Goal: Task Accomplishment & Management: Use online tool/utility

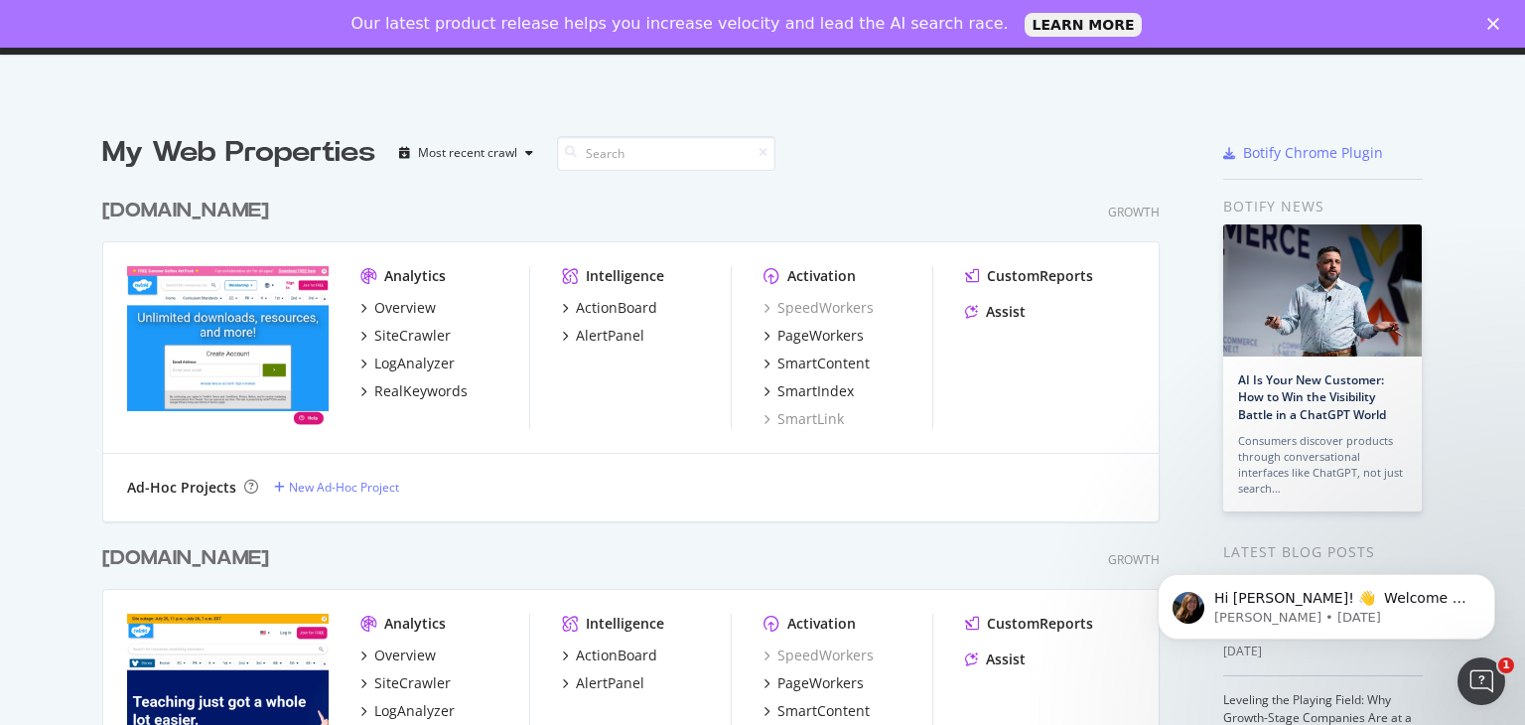
scroll to position [709, 1494]
click at [417, 304] on div "Overview" at bounding box center [405, 308] width 62 height 20
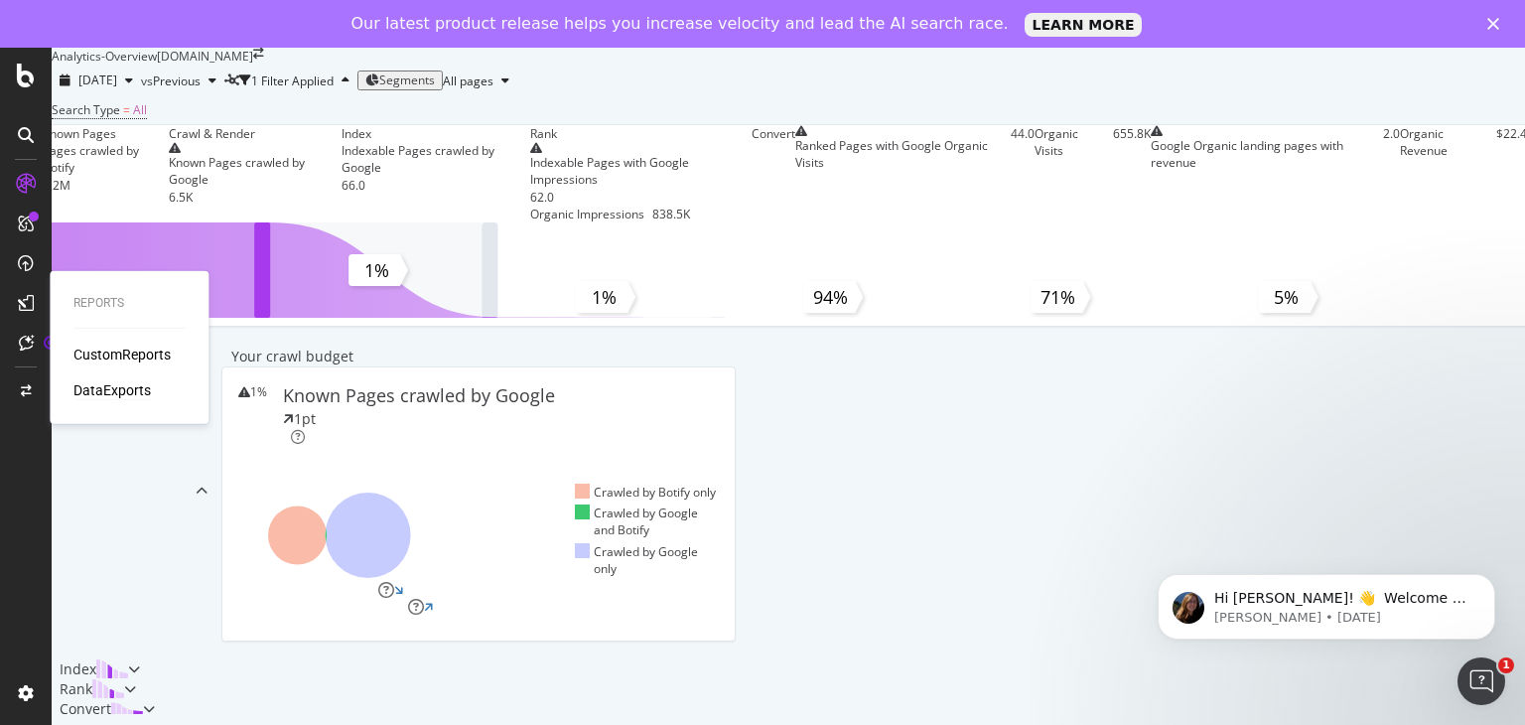
click at [143, 390] on div "DataExports" at bounding box center [111, 390] width 77 height 20
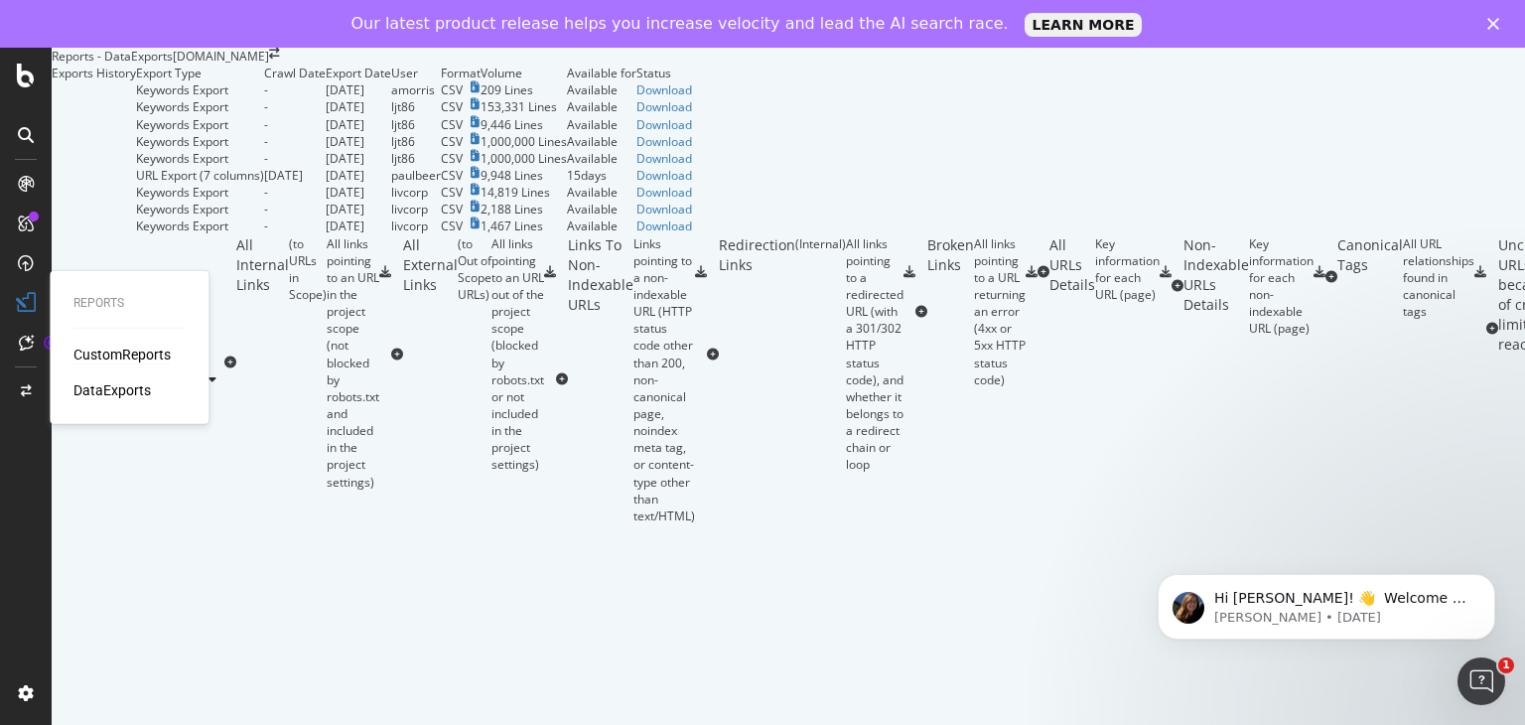
click at [157, 350] on div "CustomReports" at bounding box center [121, 355] width 97 height 20
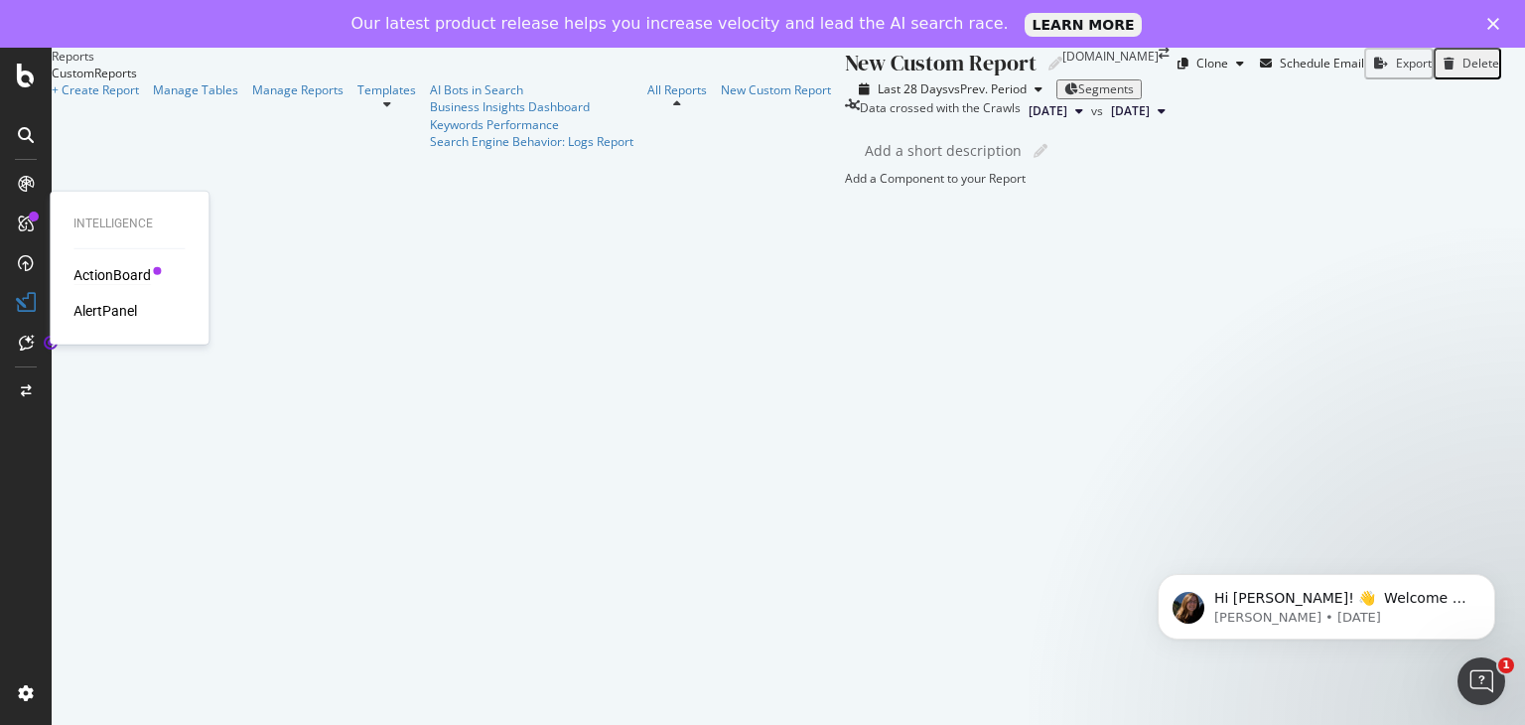
click at [133, 269] on div "ActionBoard" at bounding box center [111, 275] width 77 height 20
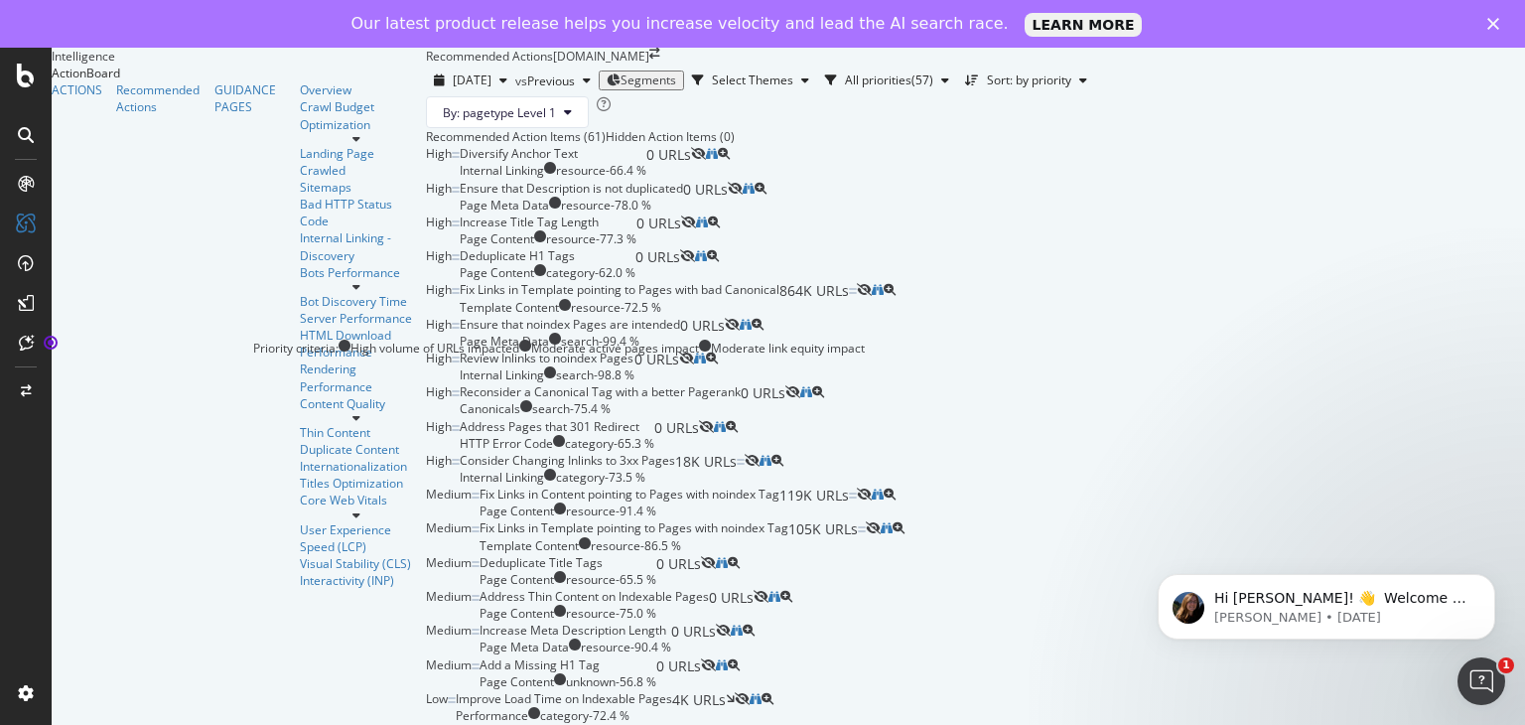
click at [426, 179] on span "High" at bounding box center [439, 162] width 26 height 34
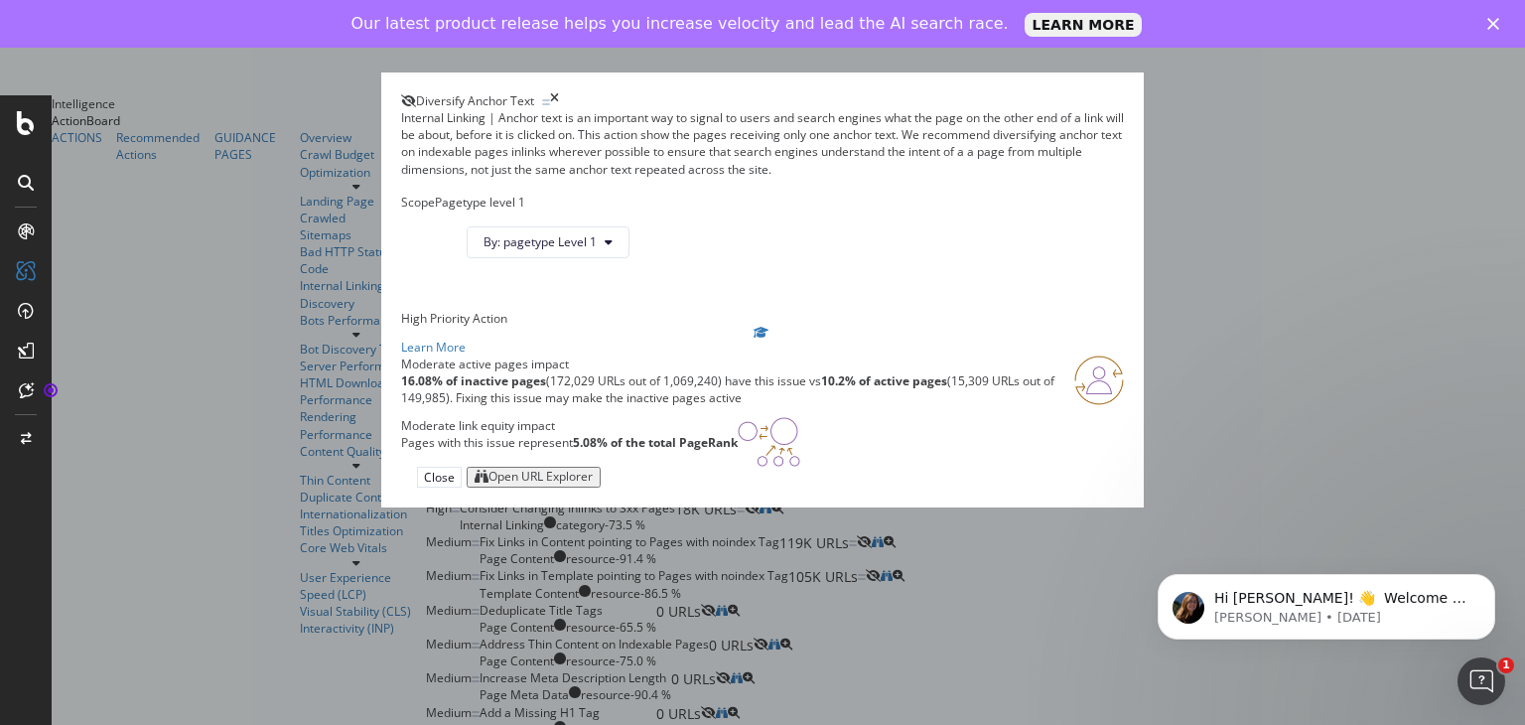
click at [267, 319] on div "Diversify Anchor Text Internal Linking | Anchor text is an important way to sig…" at bounding box center [762, 362] width 1525 height 725
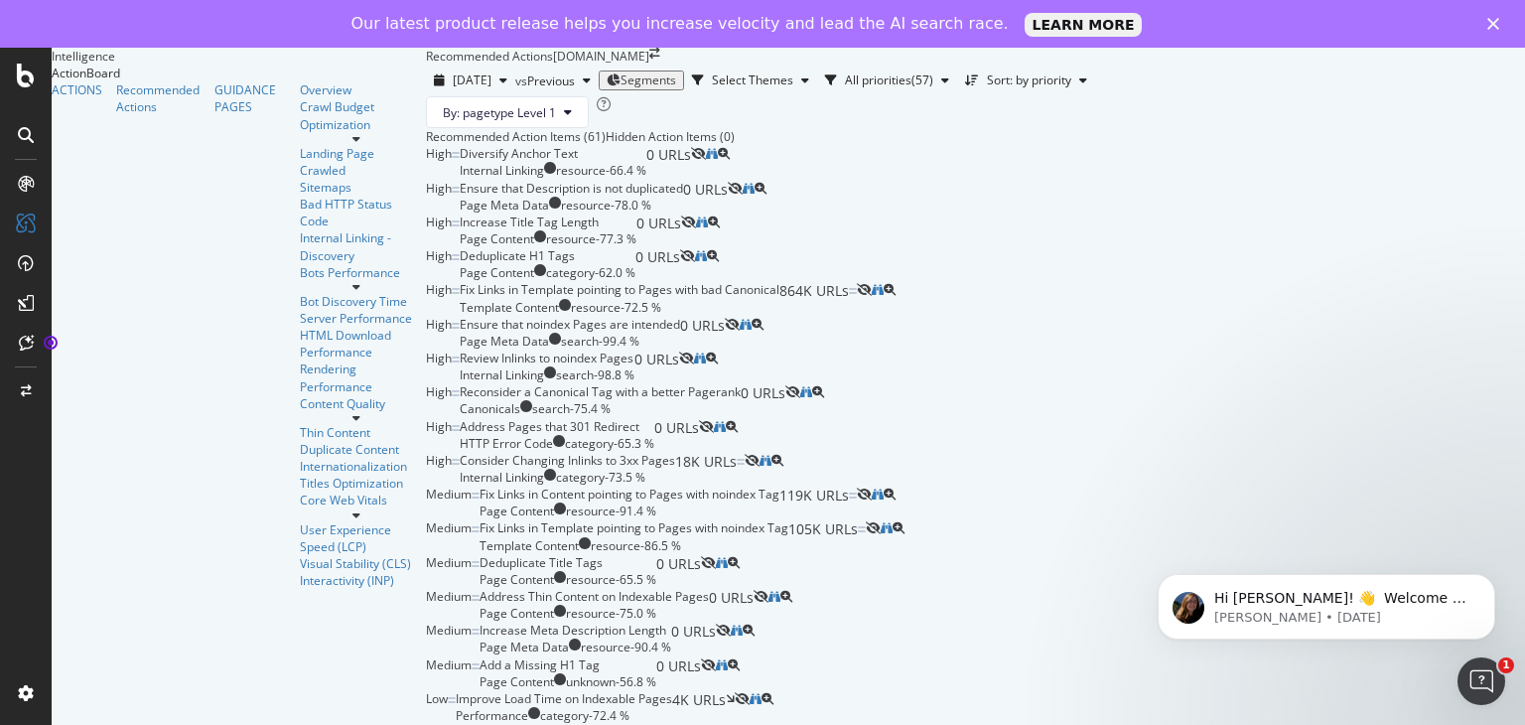
click at [684, 179] on div "Diversify Anchor Text Internal Linking resource - 66.4 % 0 URLs" at bounding box center [575, 162] width 231 height 34
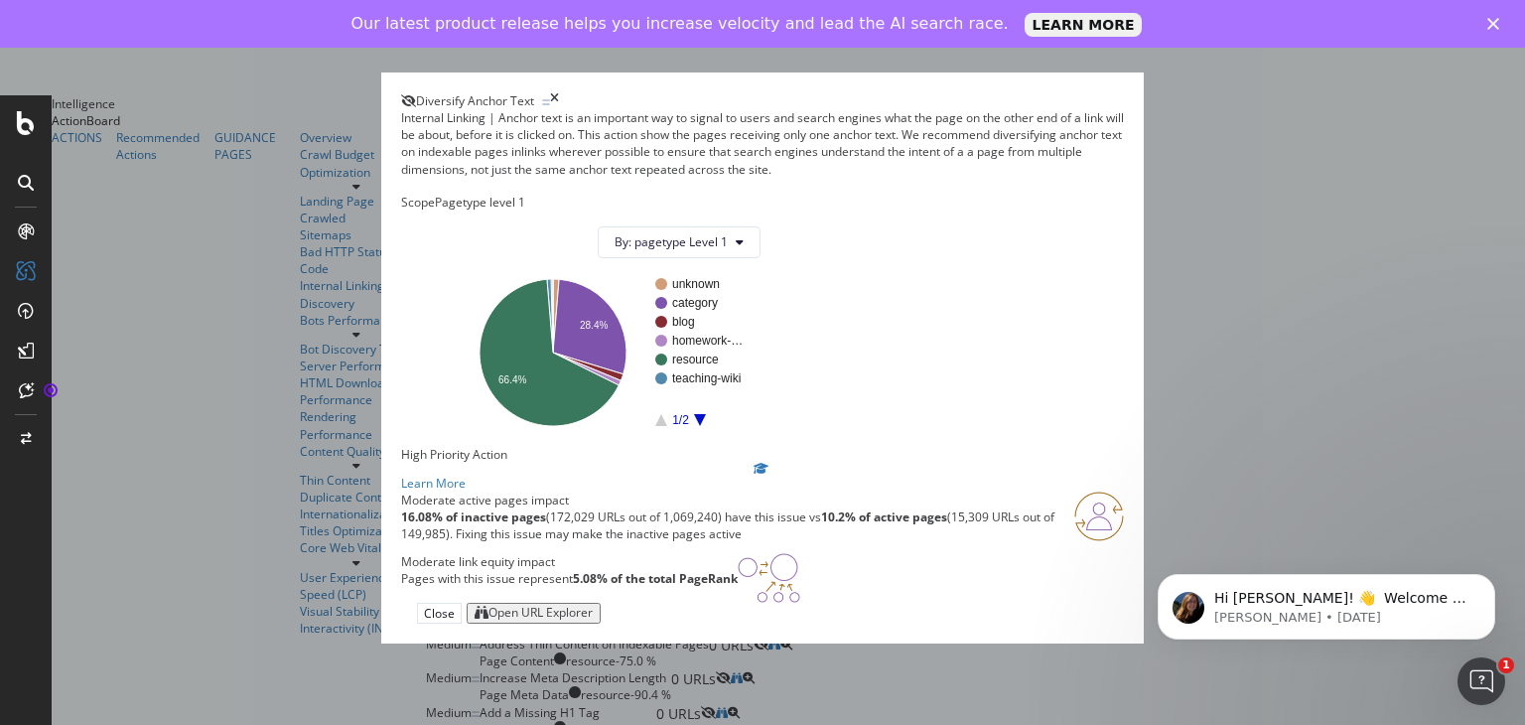
click at [746, 426] on rect "A chart." at bounding box center [700, 352] width 90 height 148
click at [706, 426] on icon "A chart." at bounding box center [700, 420] width 12 height 12
click at [761, 430] on rect "A chart." at bounding box center [606, 352] width 310 height 156
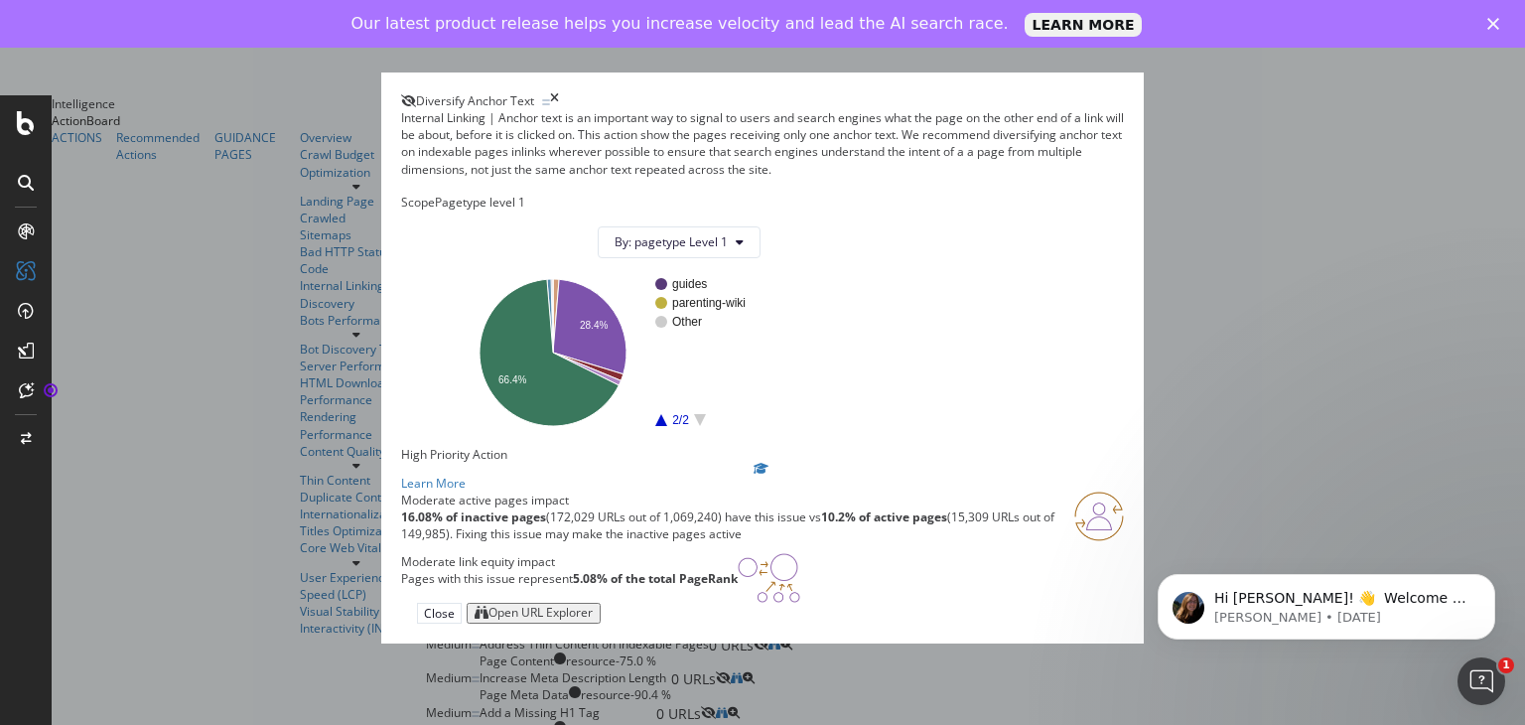
click at [746, 426] on rect "A chart." at bounding box center [700, 352] width 90 height 148
click at [761, 430] on rect "A chart." at bounding box center [606, 352] width 310 height 156
click at [667, 426] on icon "A chart." at bounding box center [661, 420] width 12 height 12
click at [593, 620] on div "Open URL Explorer" at bounding box center [541, 613] width 104 height 14
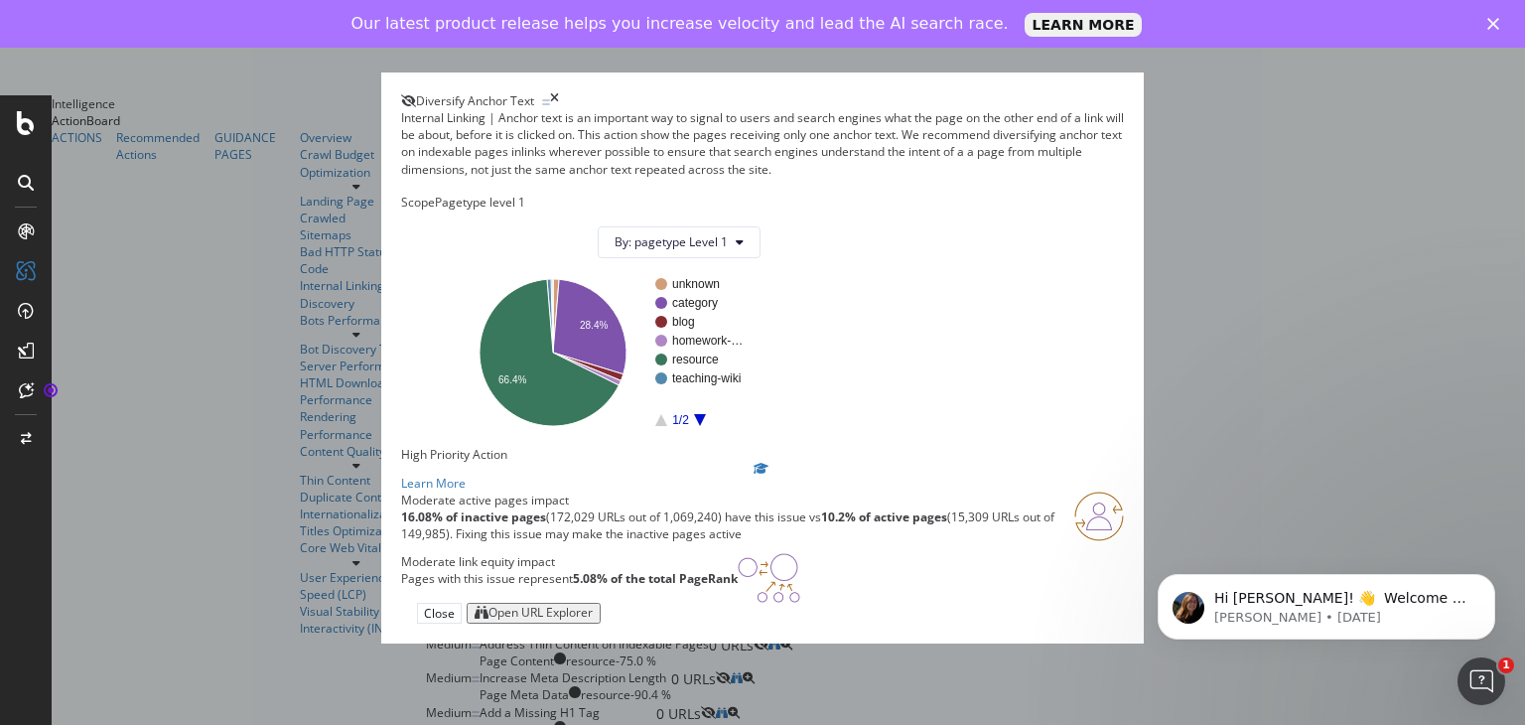
click at [1187, 219] on div "Diversify Anchor Text Internal Linking | Anchor text is an important way to sig…" at bounding box center [762, 362] width 1525 height 725
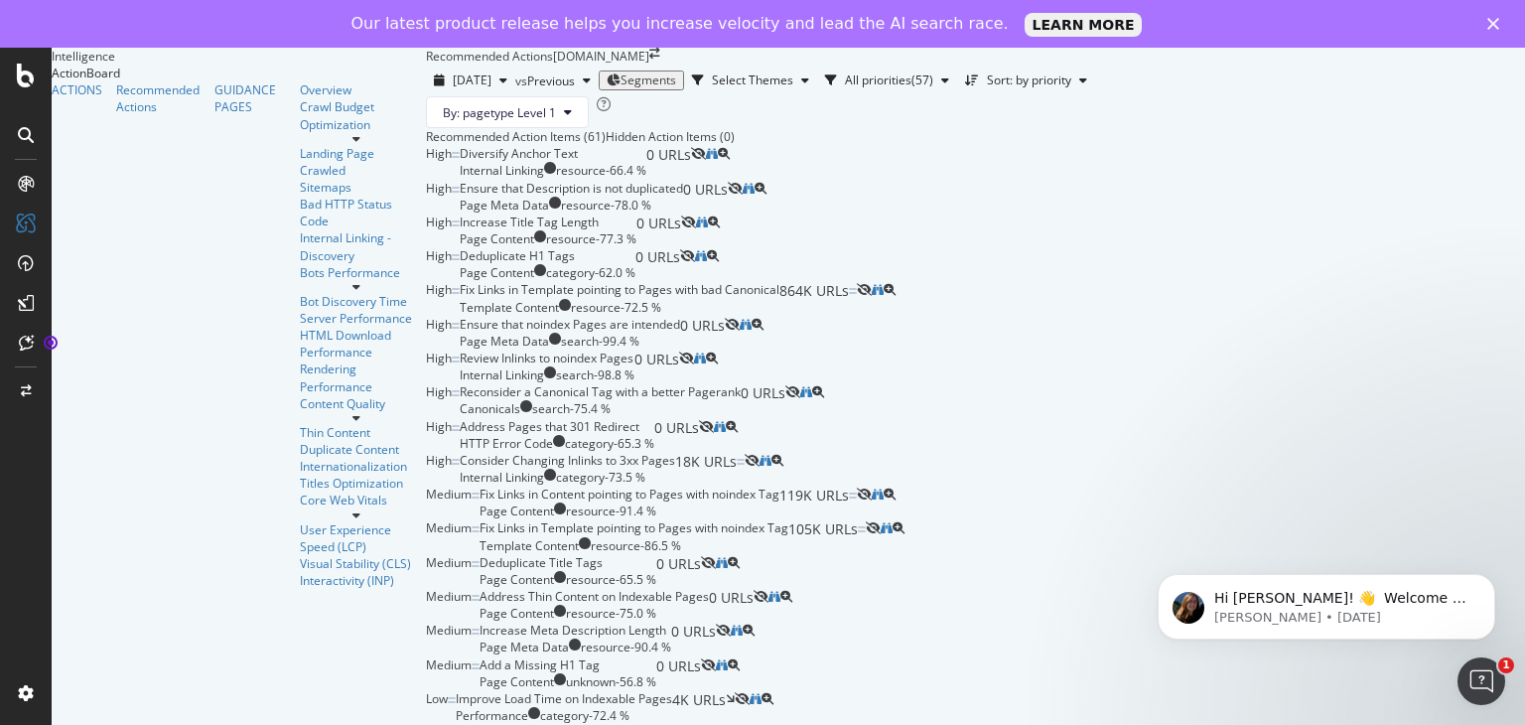
scroll to position [298, 0]
click at [749, 298] on div "Fix Links in Template pointing to Pages with bad Canonical" at bounding box center [620, 289] width 320 height 17
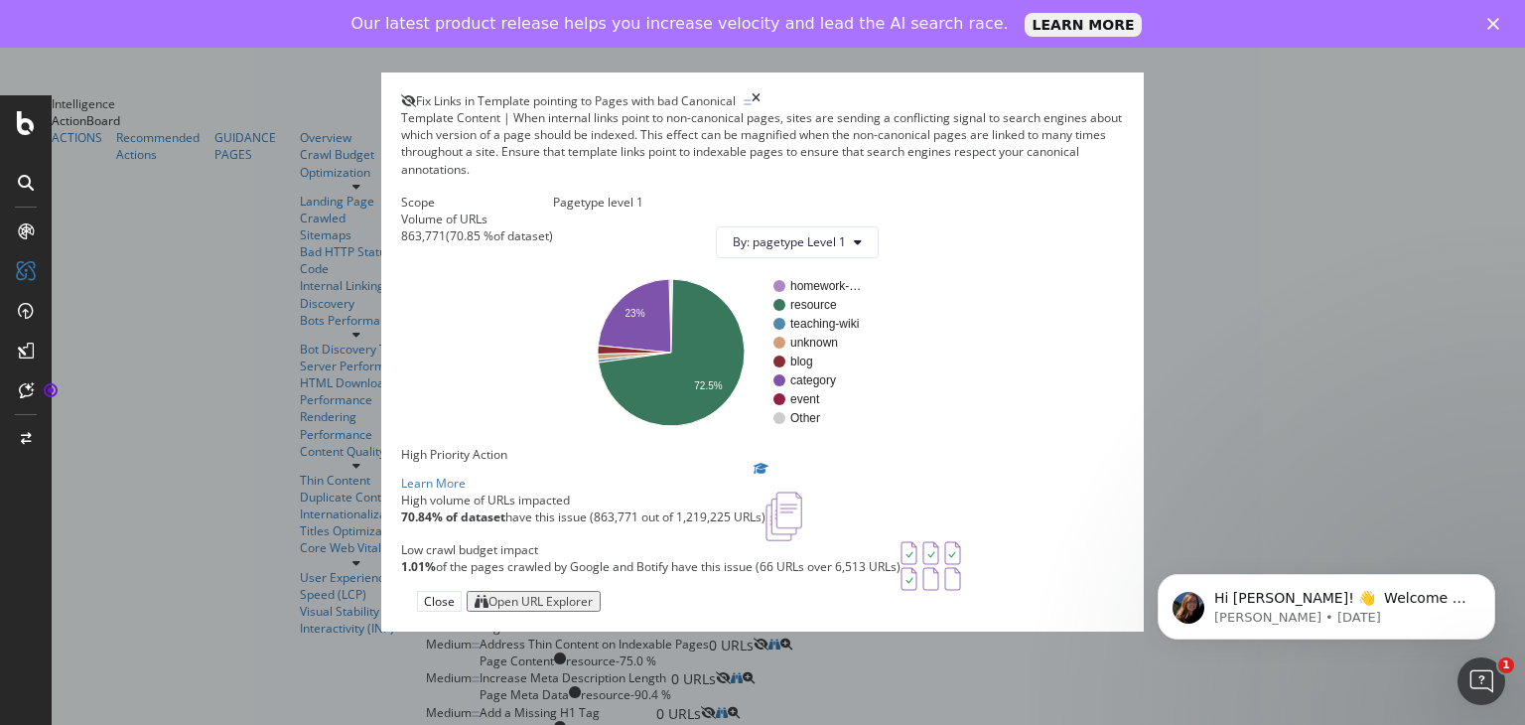
scroll to position [177, 0]
click at [593, 609] on div "Open URL Explorer" at bounding box center [541, 602] width 104 height 14
click at [1305, 246] on div "Fix Links in Template pointing to Pages with bad Canonical Template Content | W…" at bounding box center [762, 362] width 1525 height 725
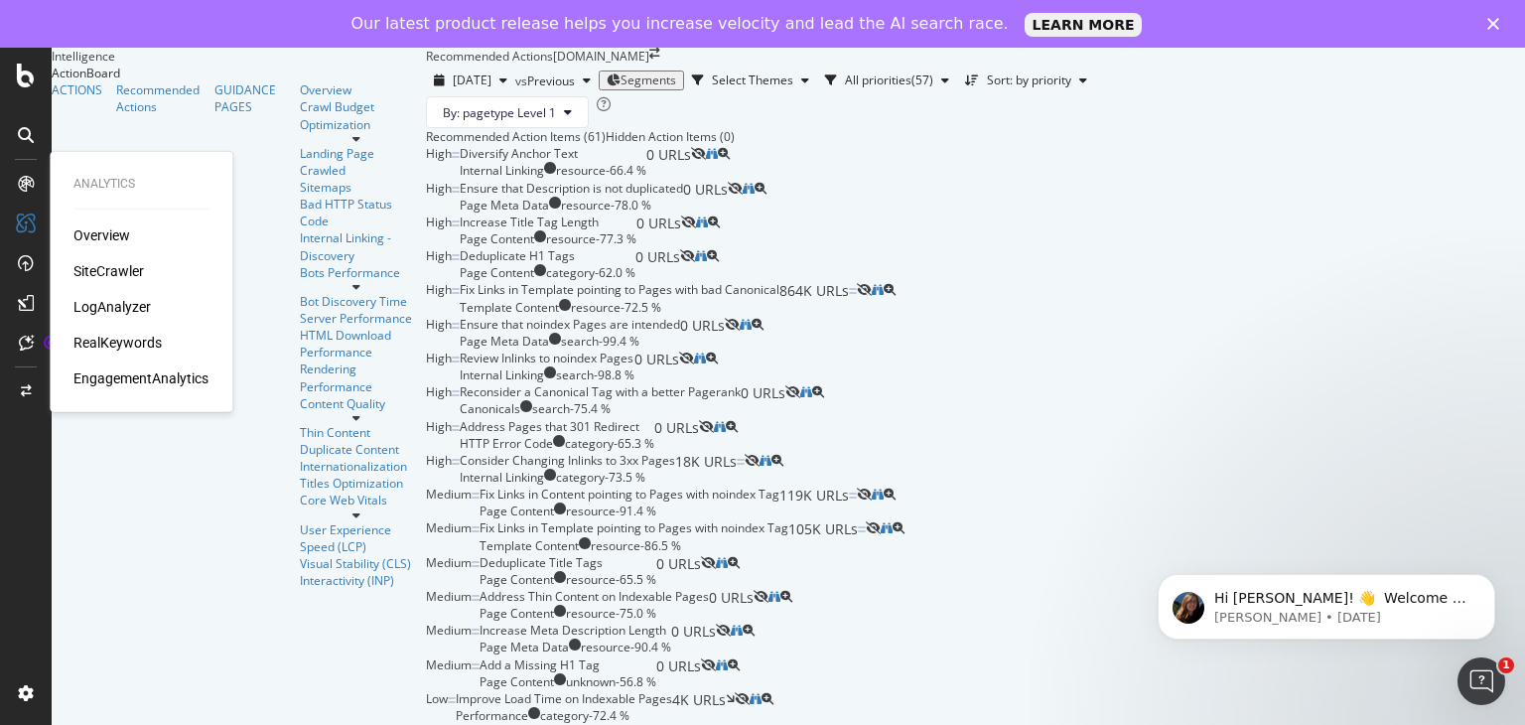
click at [101, 231] on div "Overview" at bounding box center [101, 235] width 57 height 20
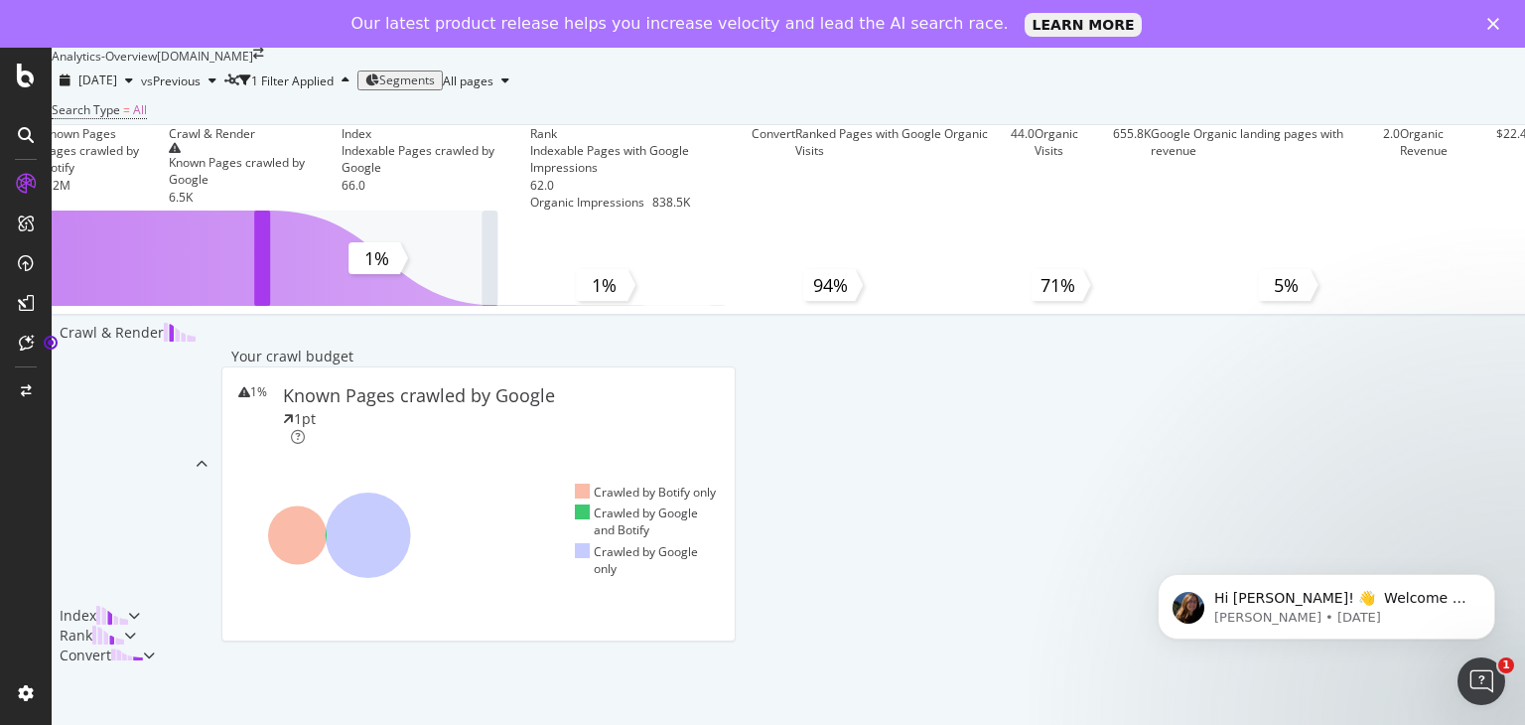
scroll to position [677, 0]
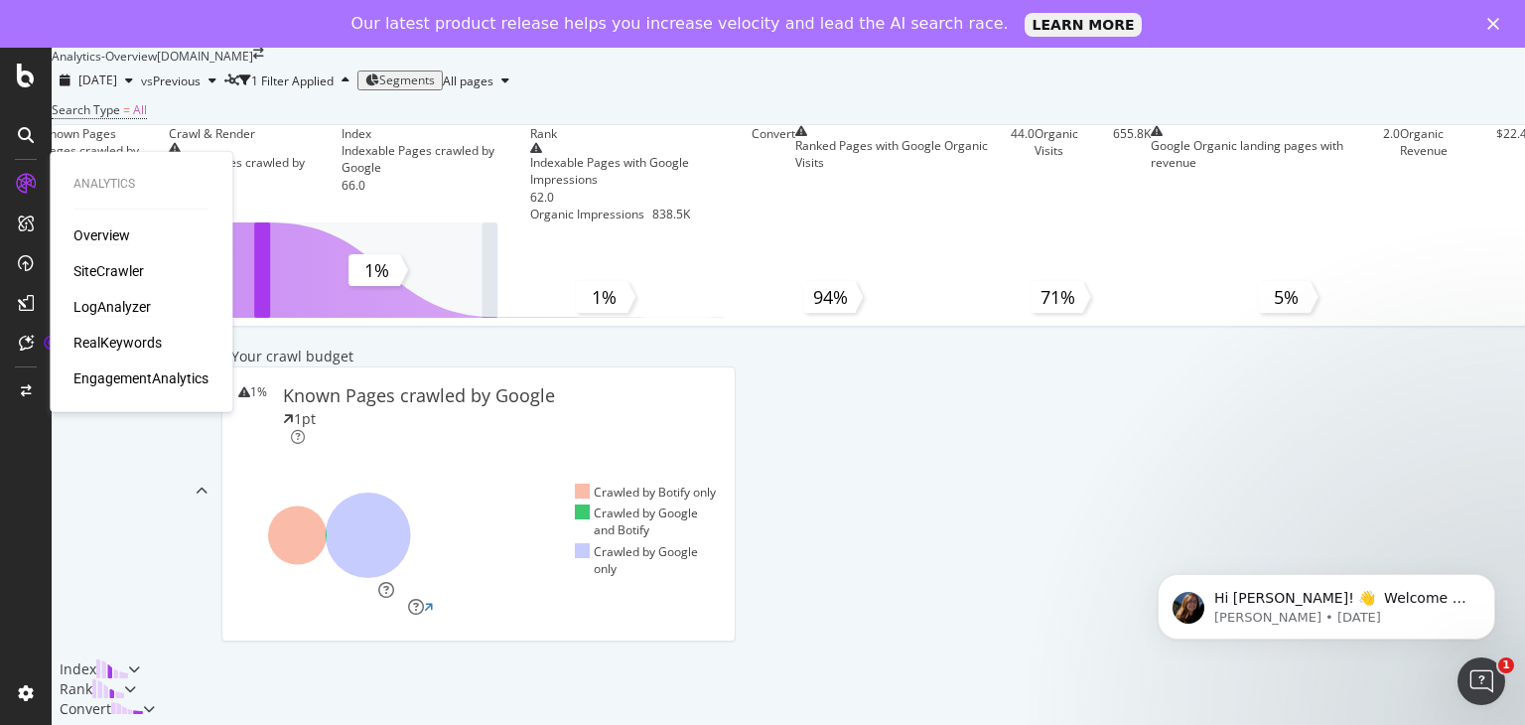
click at [126, 299] on div "LogAnalyzer" at bounding box center [111, 307] width 77 height 20
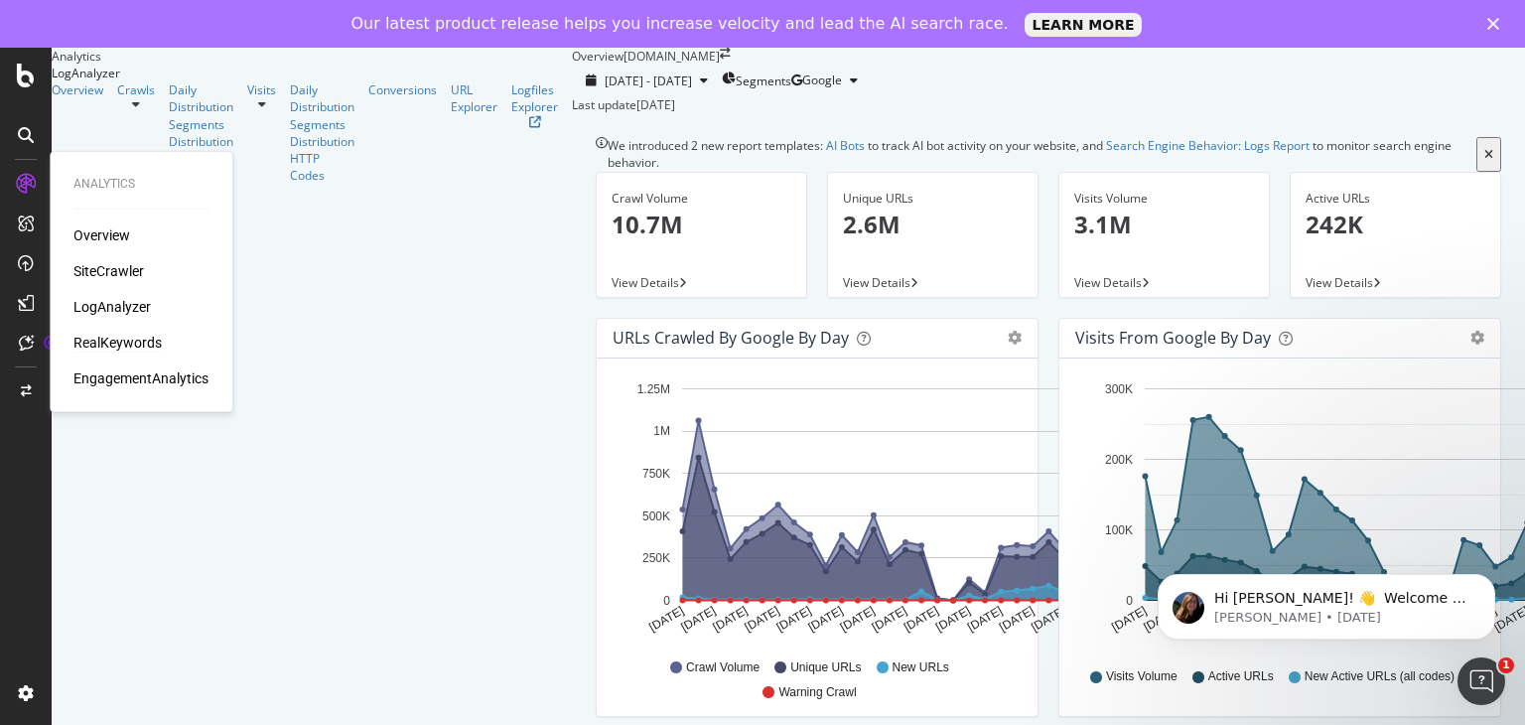
click at [149, 342] on div "RealKeywords" at bounding box center [117, 343] width 88 height 20
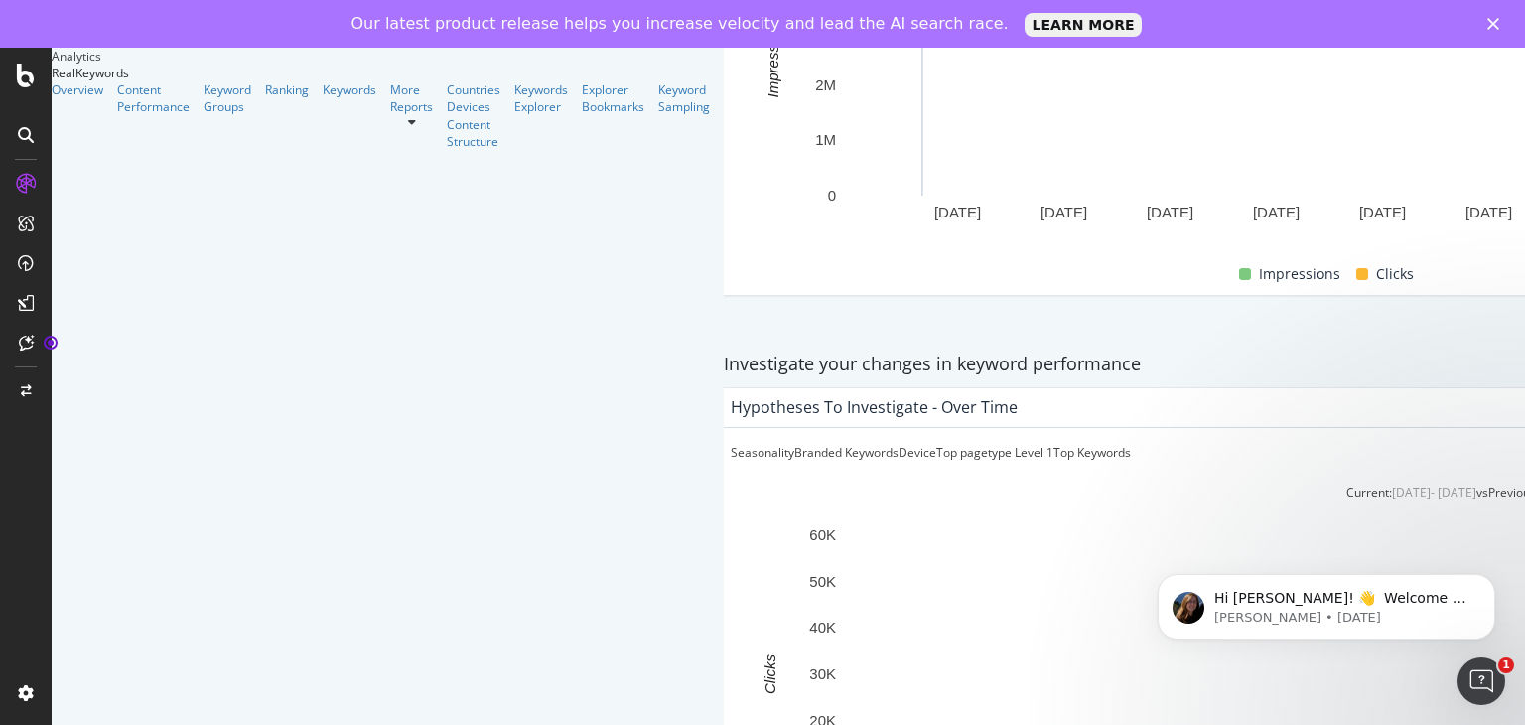
scroll to position [99, 0]
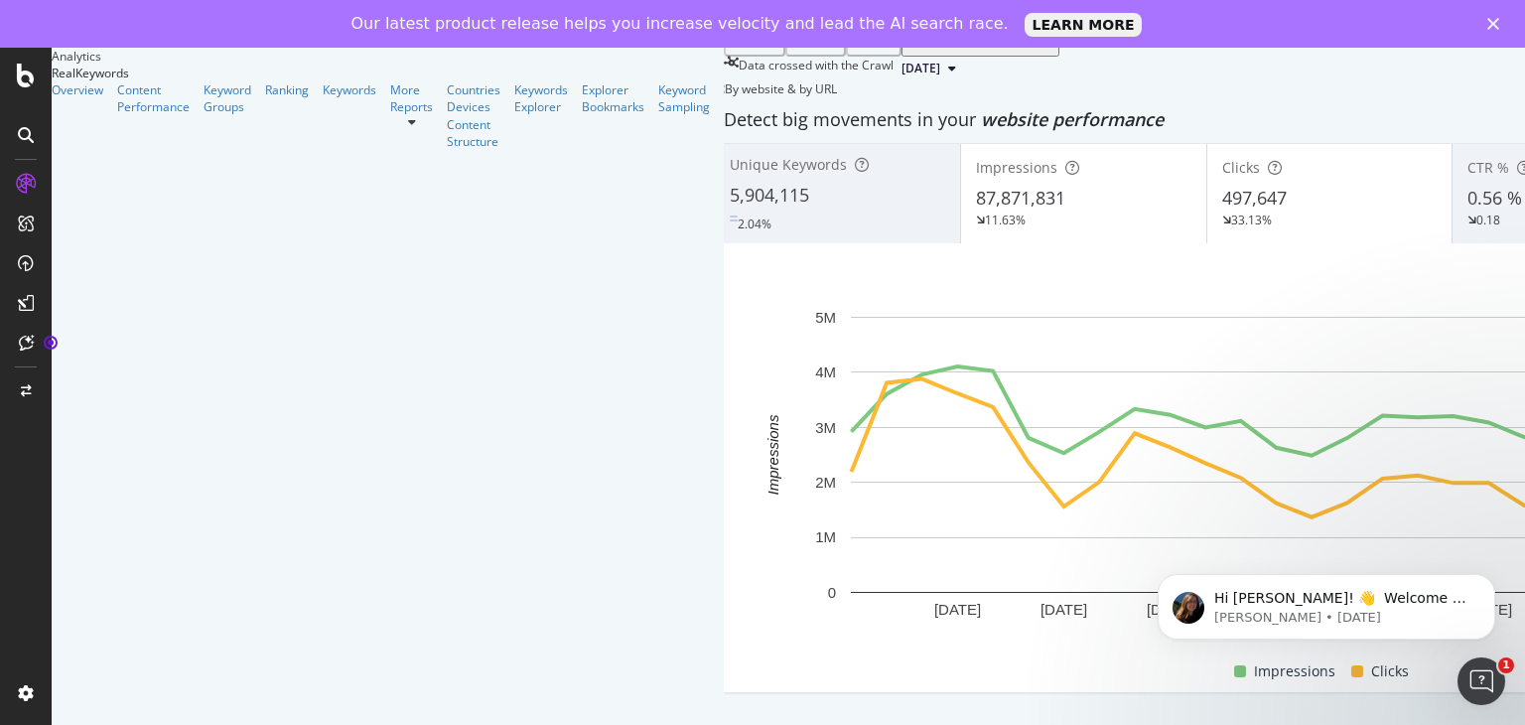
click at [5, 255] on link at bounding box center [26, 263] width 48 height 32
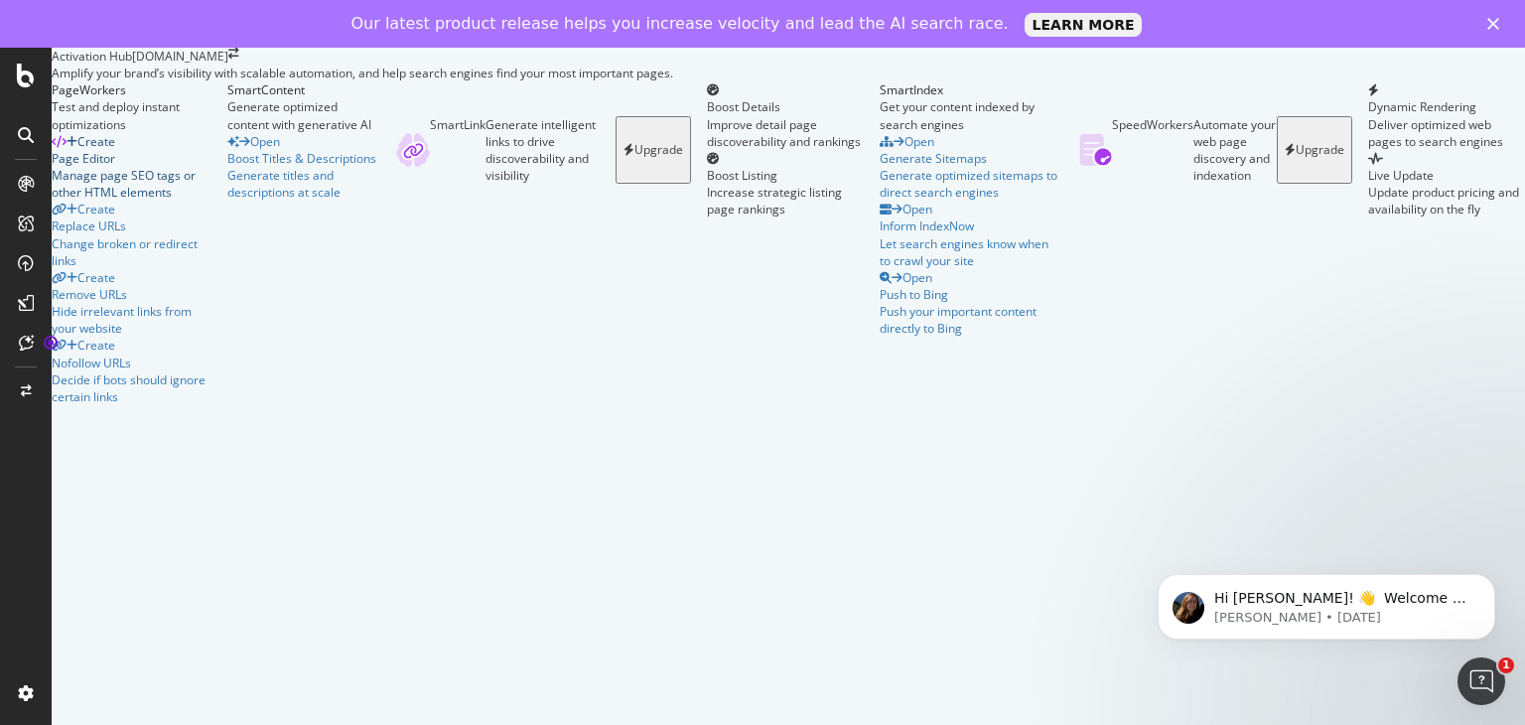
click at [212, 202] on div "Create Page Editor Manage page SEO tags or other HTML elements" at bounding box center [132, 167] width 160 height 69
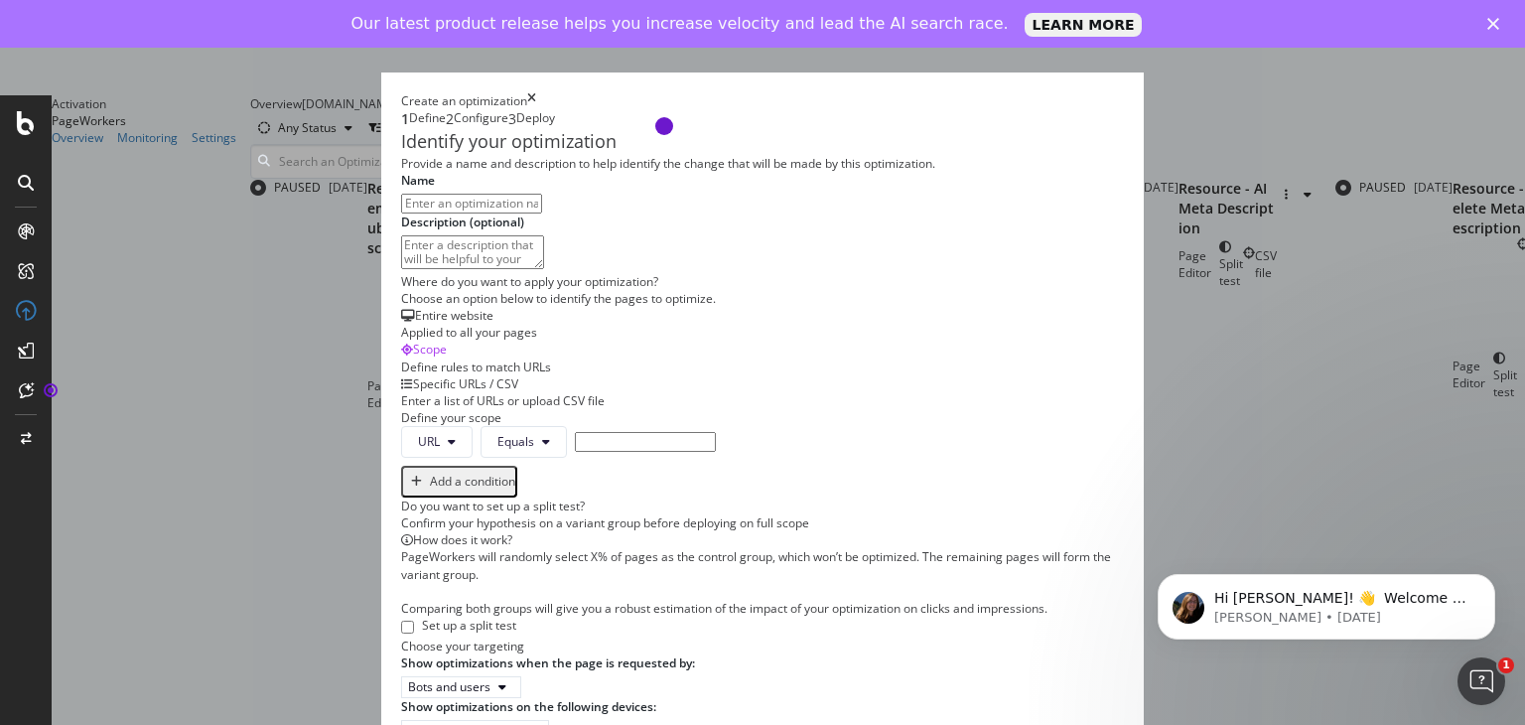
scroll to position [649, 0]
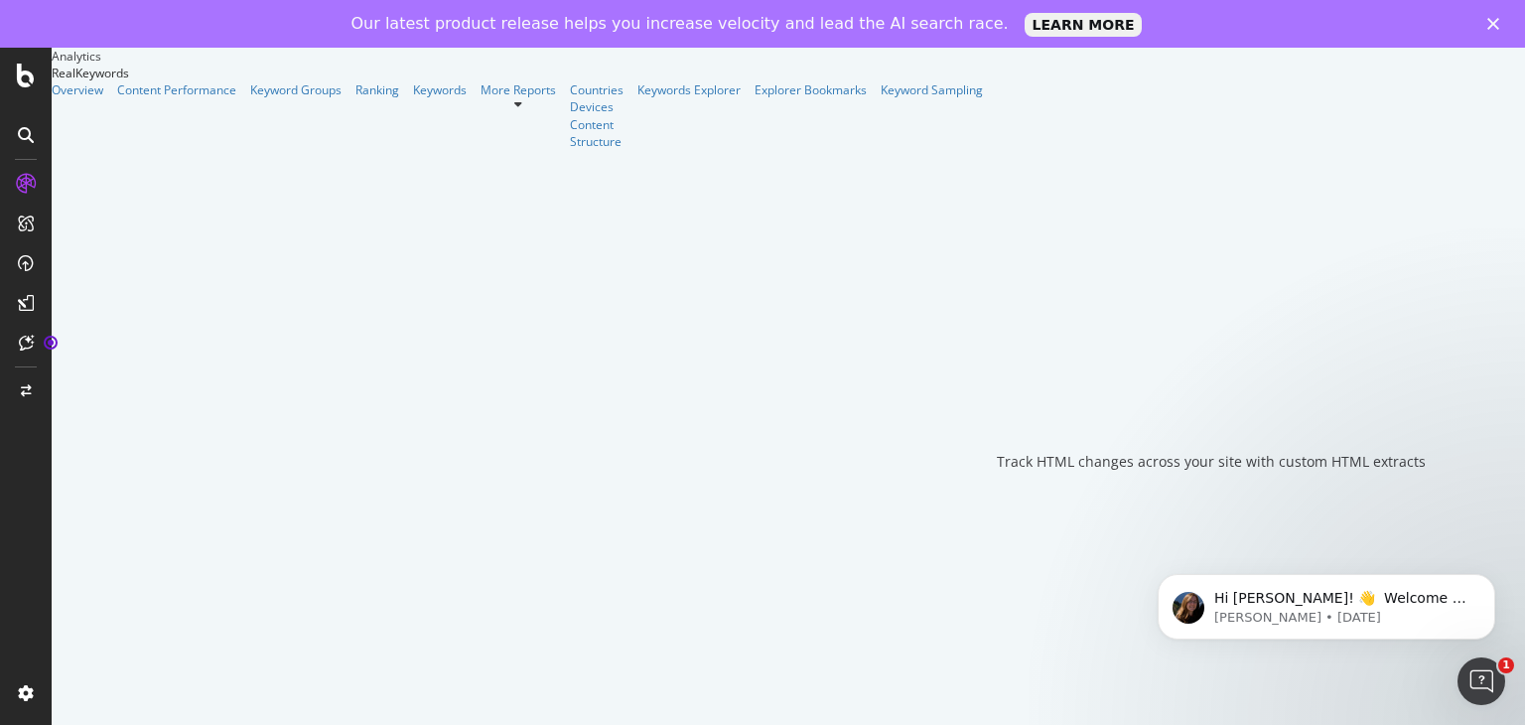
click at [39, 76] on div at bounding box center [26, 76] width 48 height 24
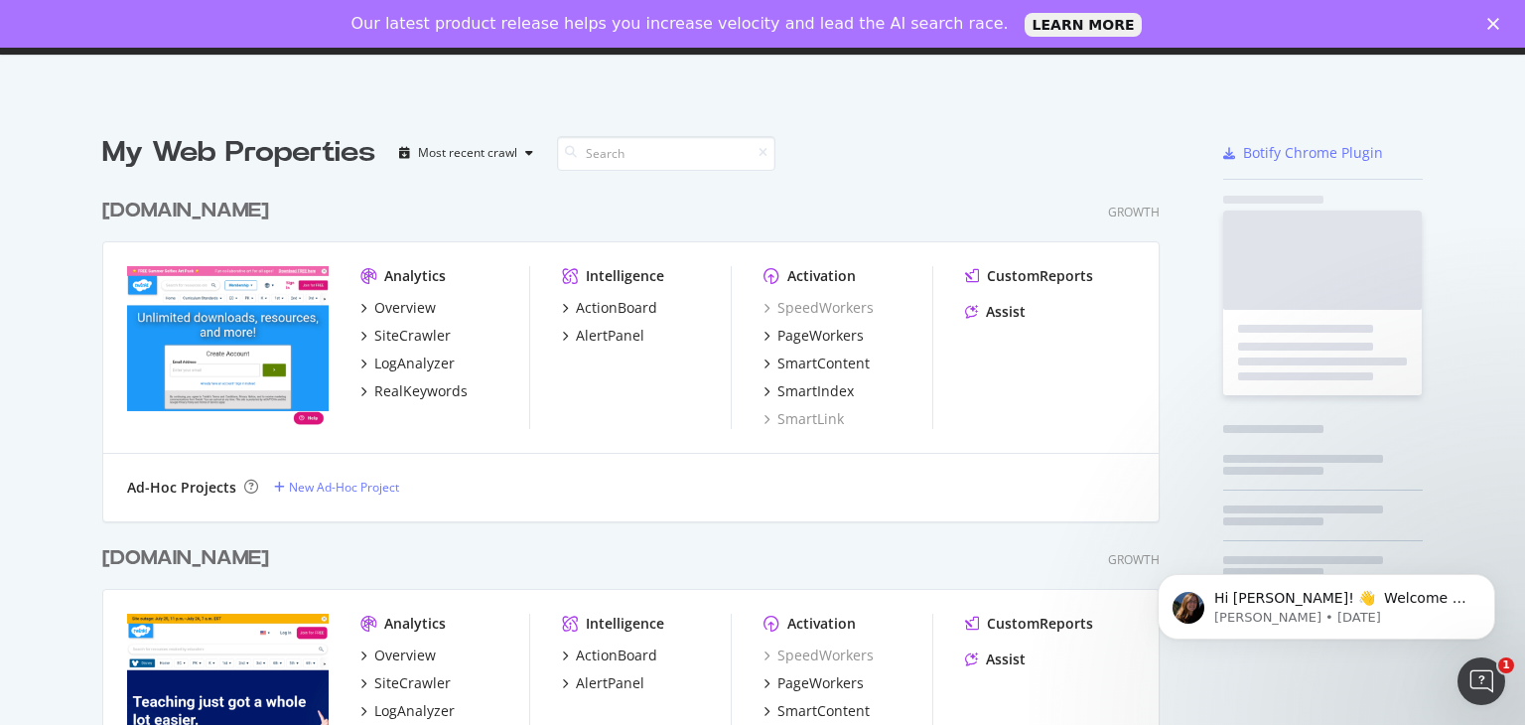
click at [28, 77] on div "Welcome back, Ruth Everett ! Botify Academy Knowledge Base Organizations Ruth E…" at bounding box center [762, 410] width 1525 height 725
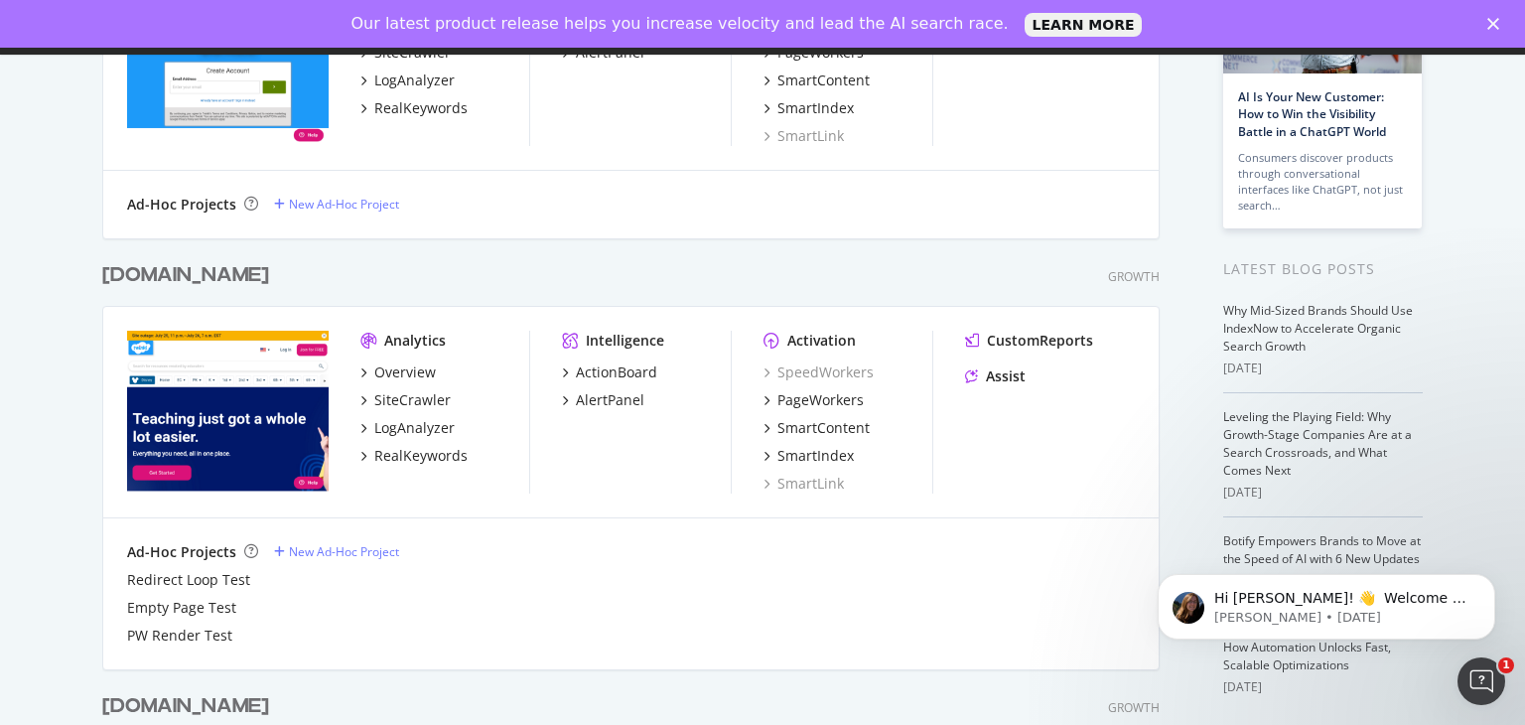
scroll to position [298, 0]
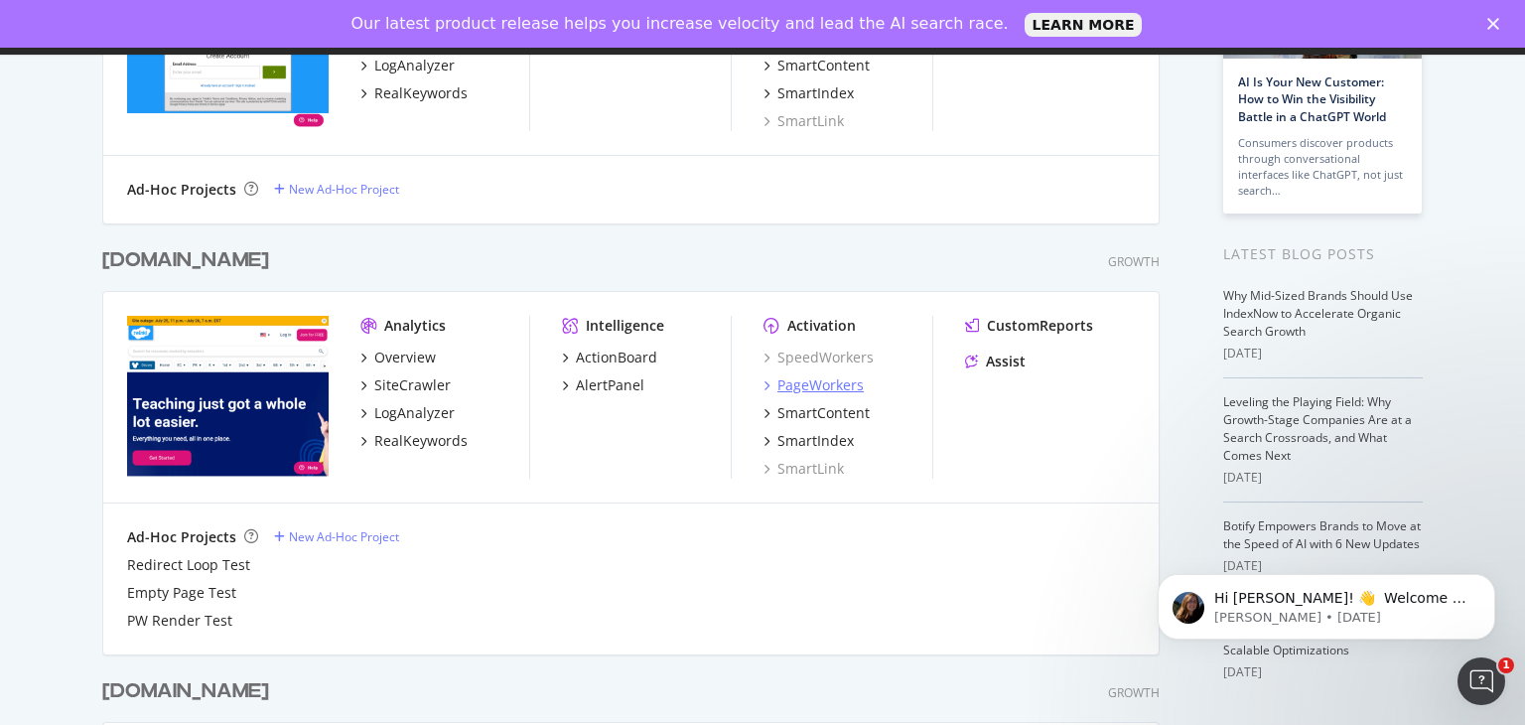
click at [830, 382] on div "PageWorkers" at bounding box center [821, 385] width 86 height 20
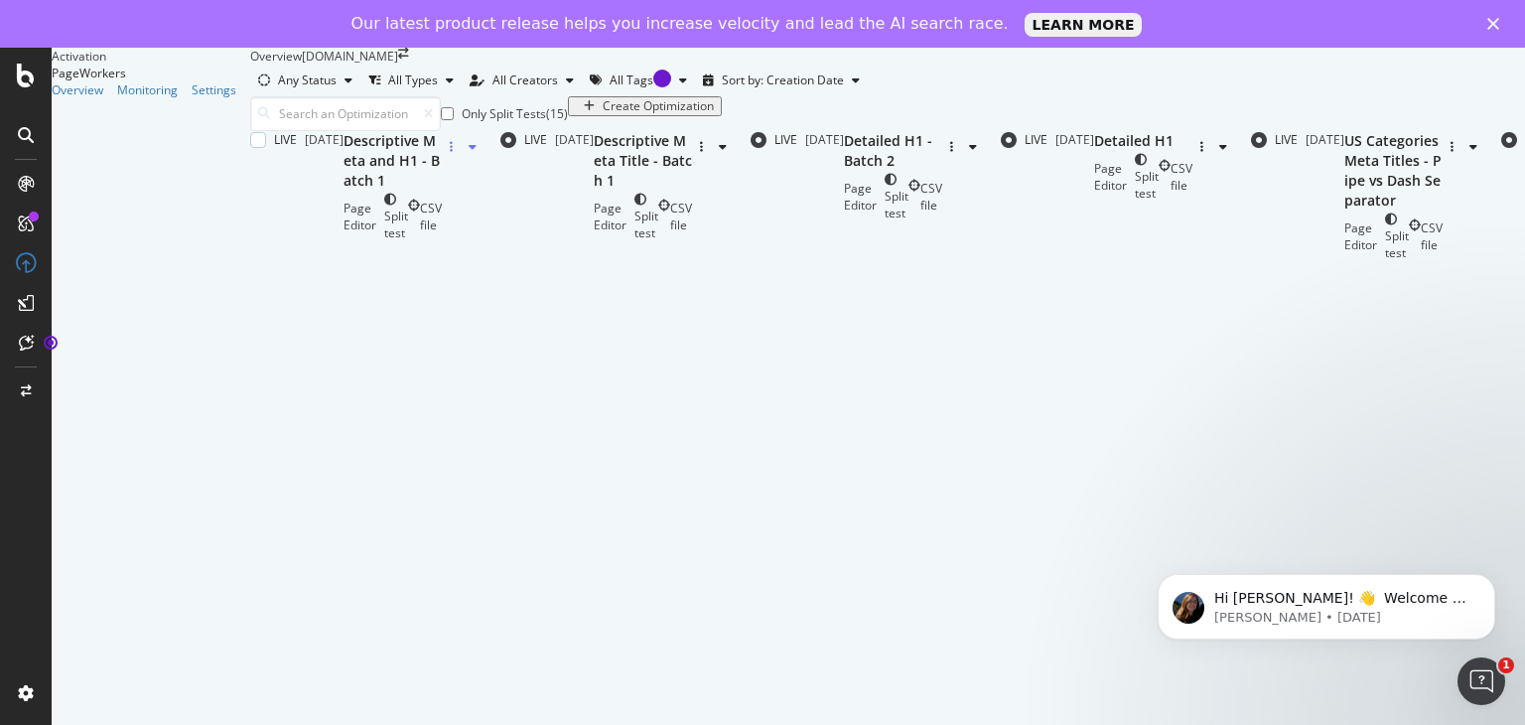
click at [485, 162] on div "button" at bounding box center [463, 147] width 43 height 30
click at [442, 191] on div "Descriptive Meta and H1 - Batch 1" at bounding box center [393, 161] width 98 height 60
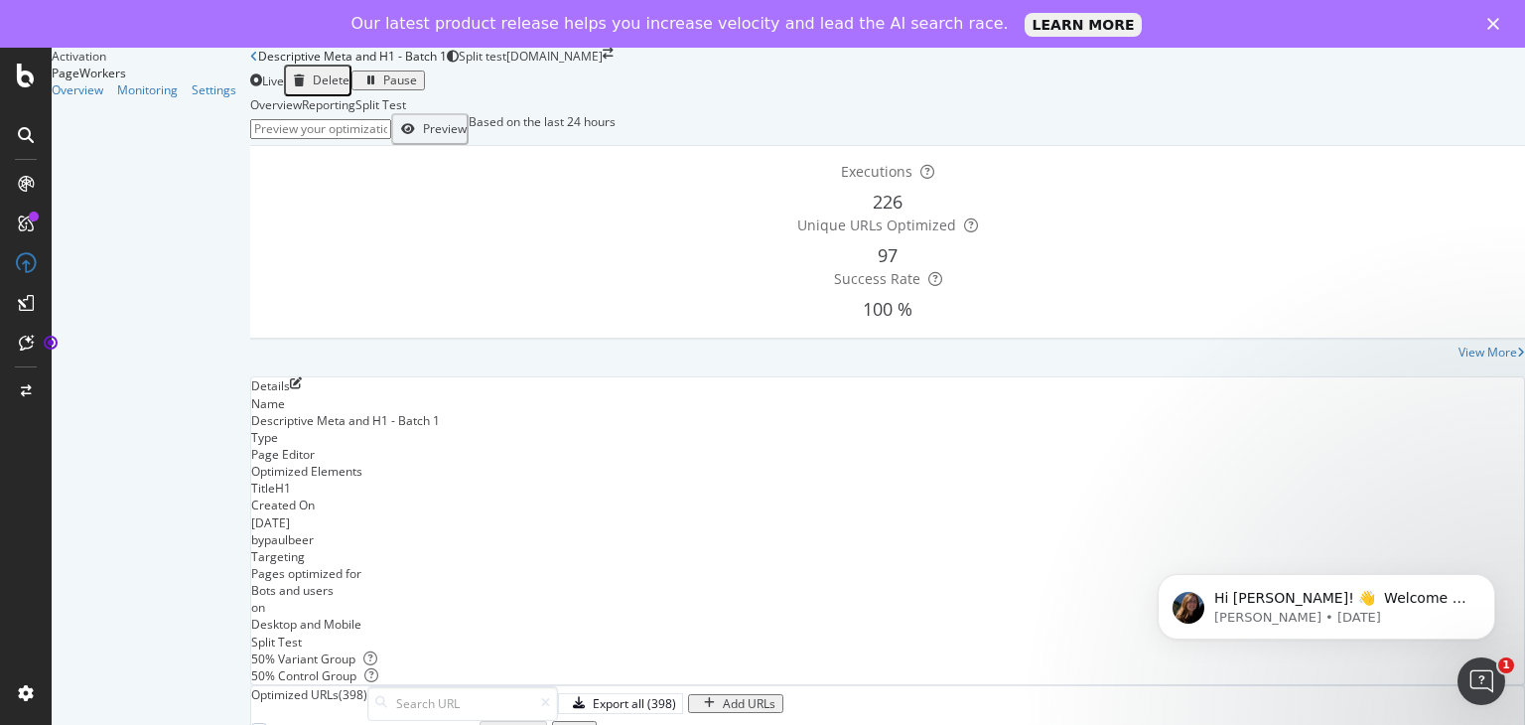
click at [355, 113] on div "Reporting" at bounding box center [329, 104] width 54 height 17
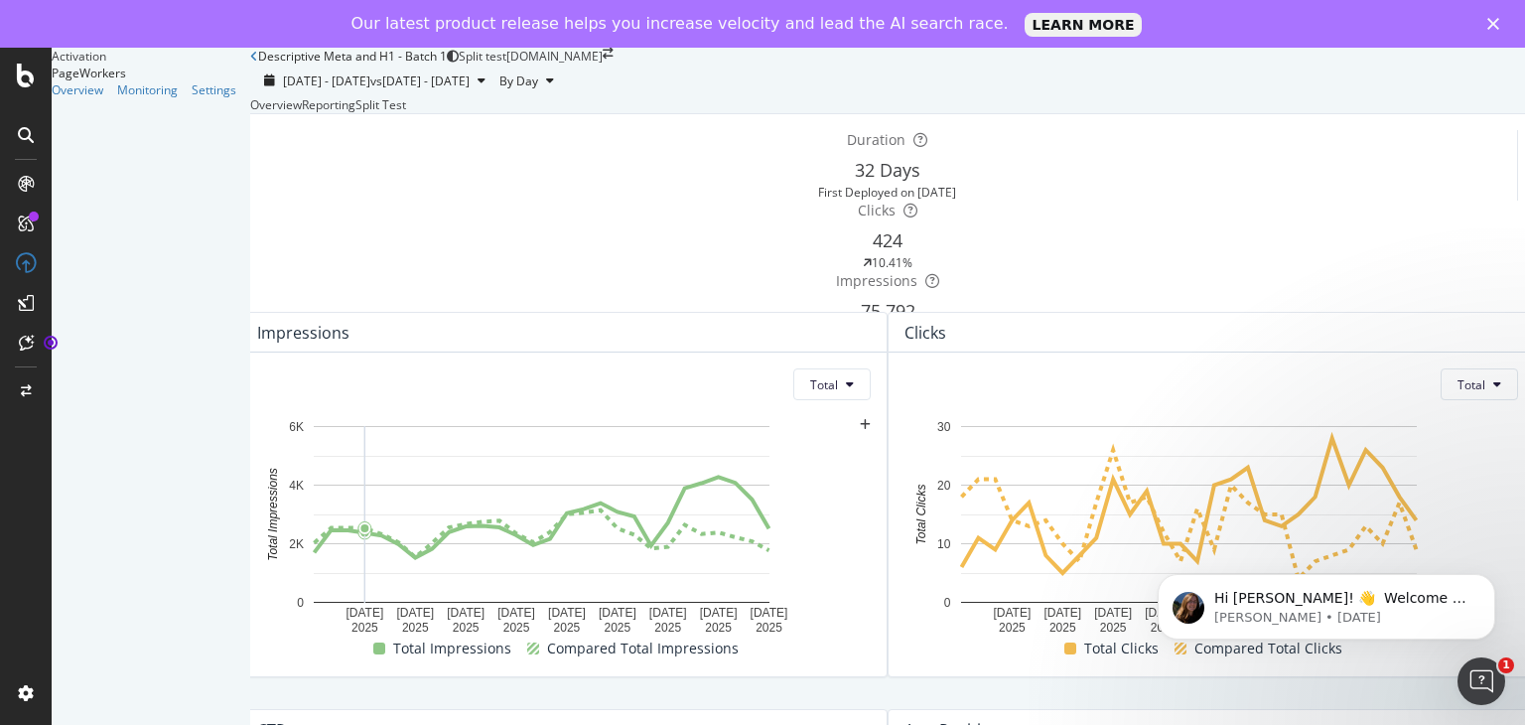
scroll to position [910, 0]
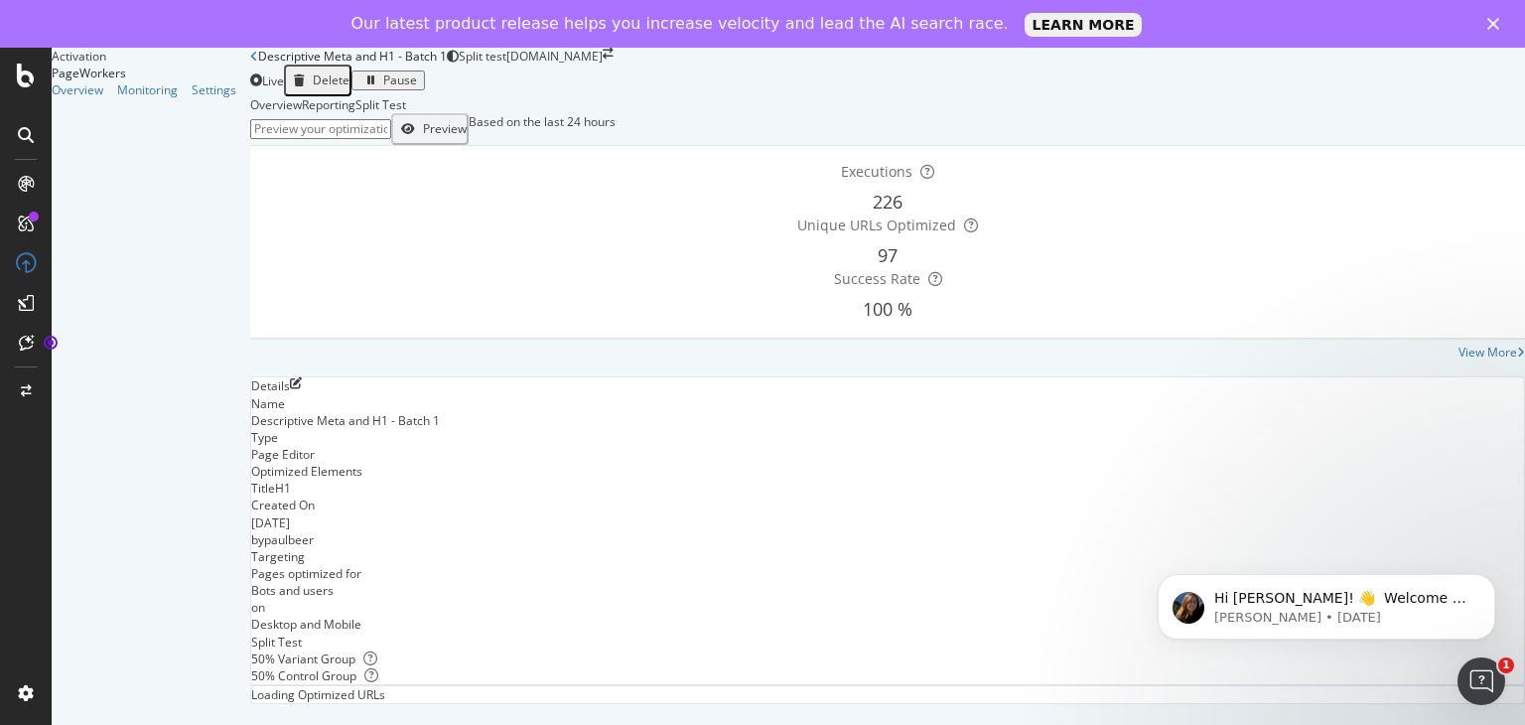
scroll to position [445, 0]
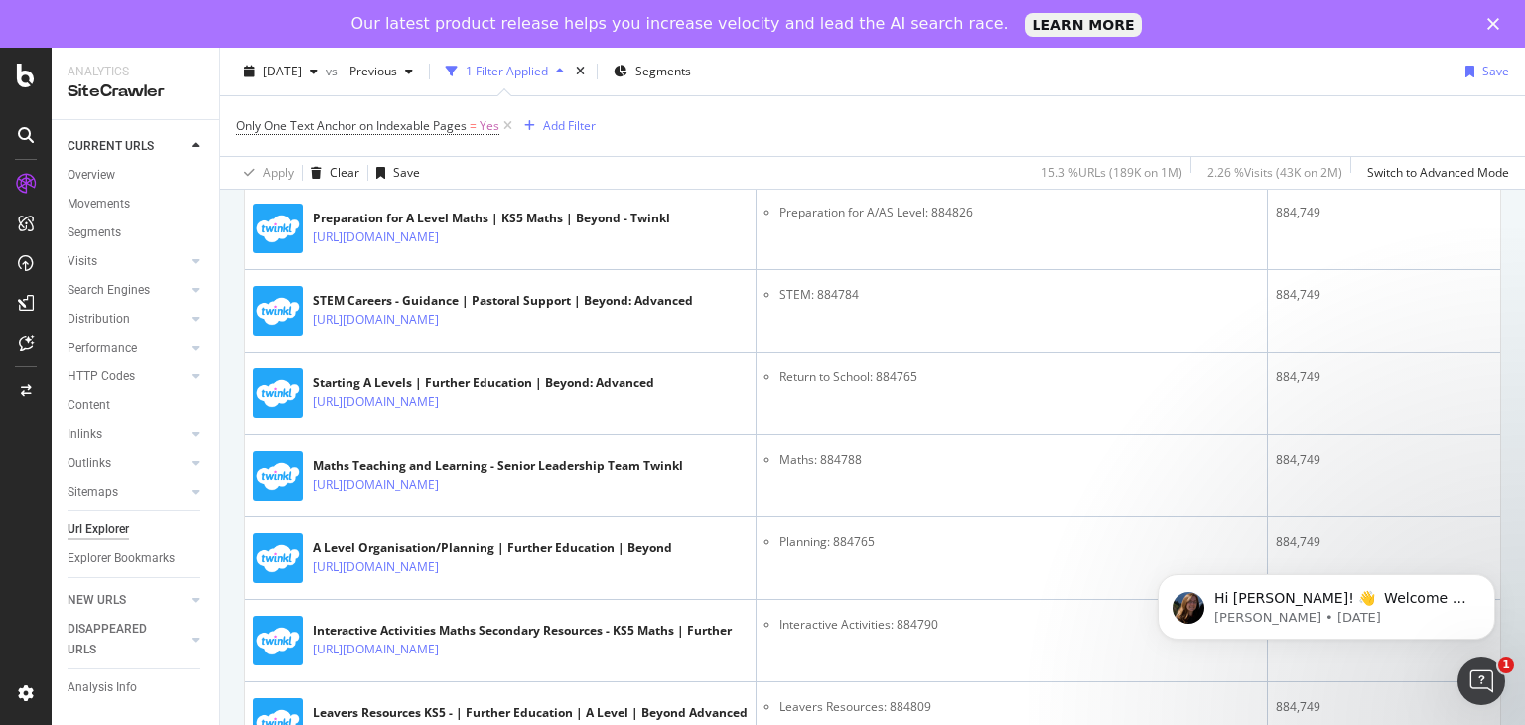
scroll to position [794, 0]
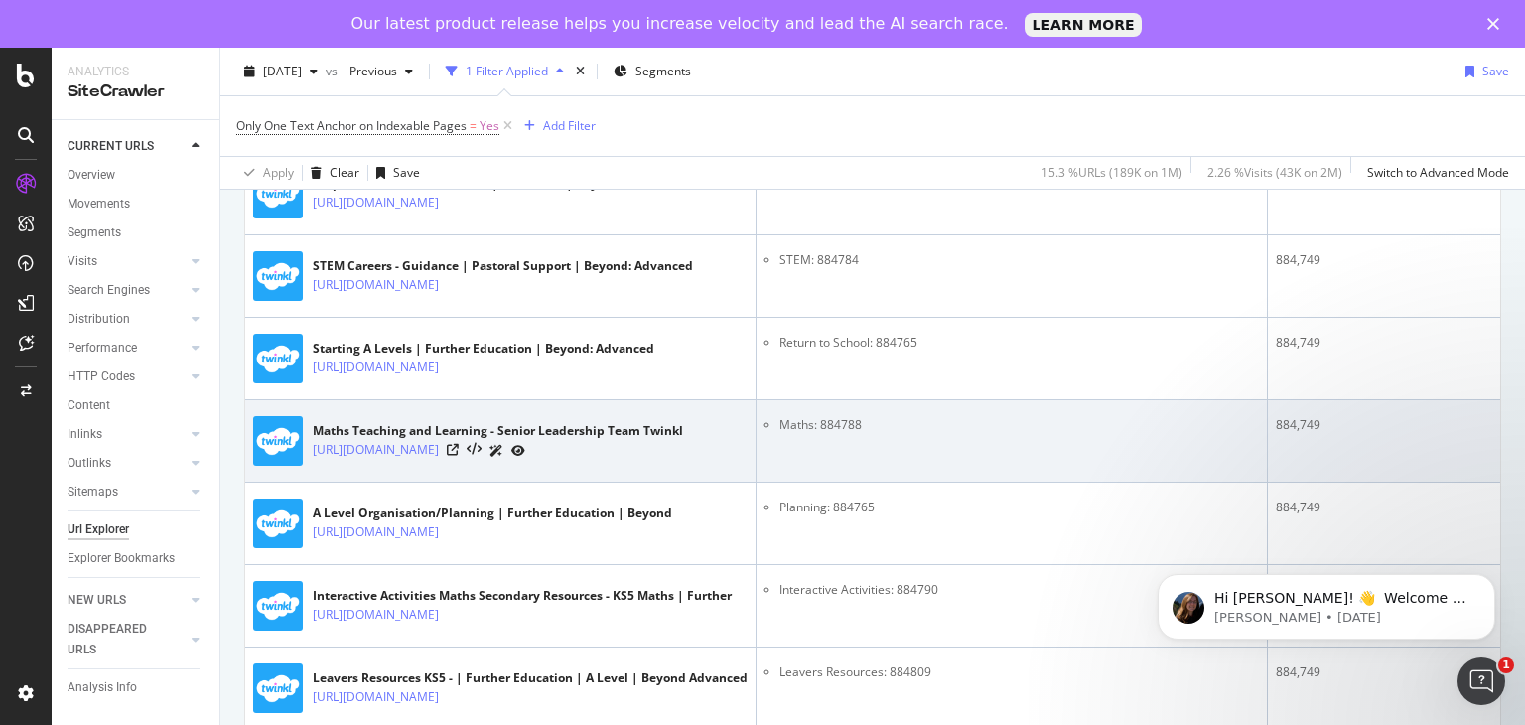
click at [663, 461] on div "https://www.twinkl.co.uk/resources/senior-leadership-team-slt/senior-leadership…" at bounding box center [498, 450] width 370 height 21
click at [459, 456] on icon at bounding box center [453, 450] width 12 height 12
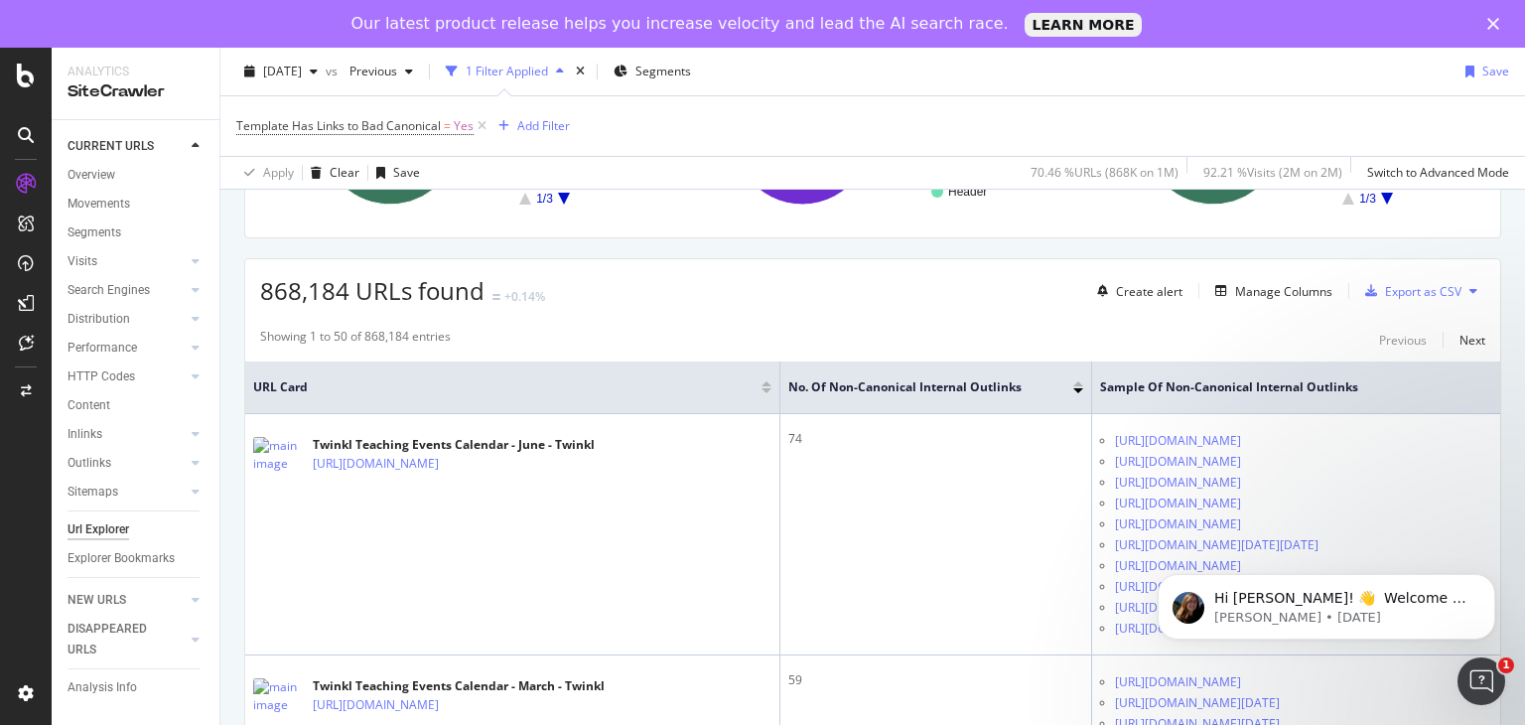
scroll to position [298, 0]
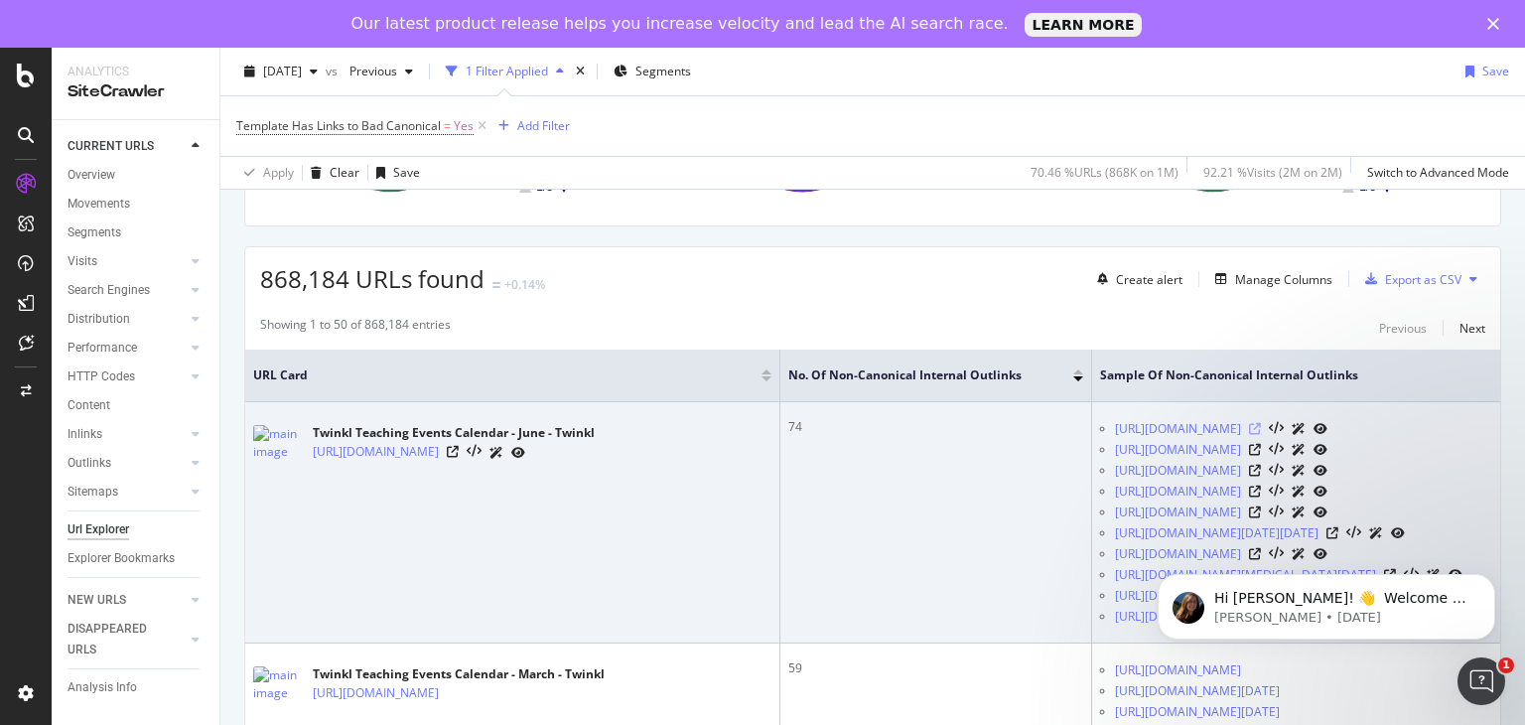
click at [1261, 431] on icon at bounding box center [1255, 429] width 12 height 12
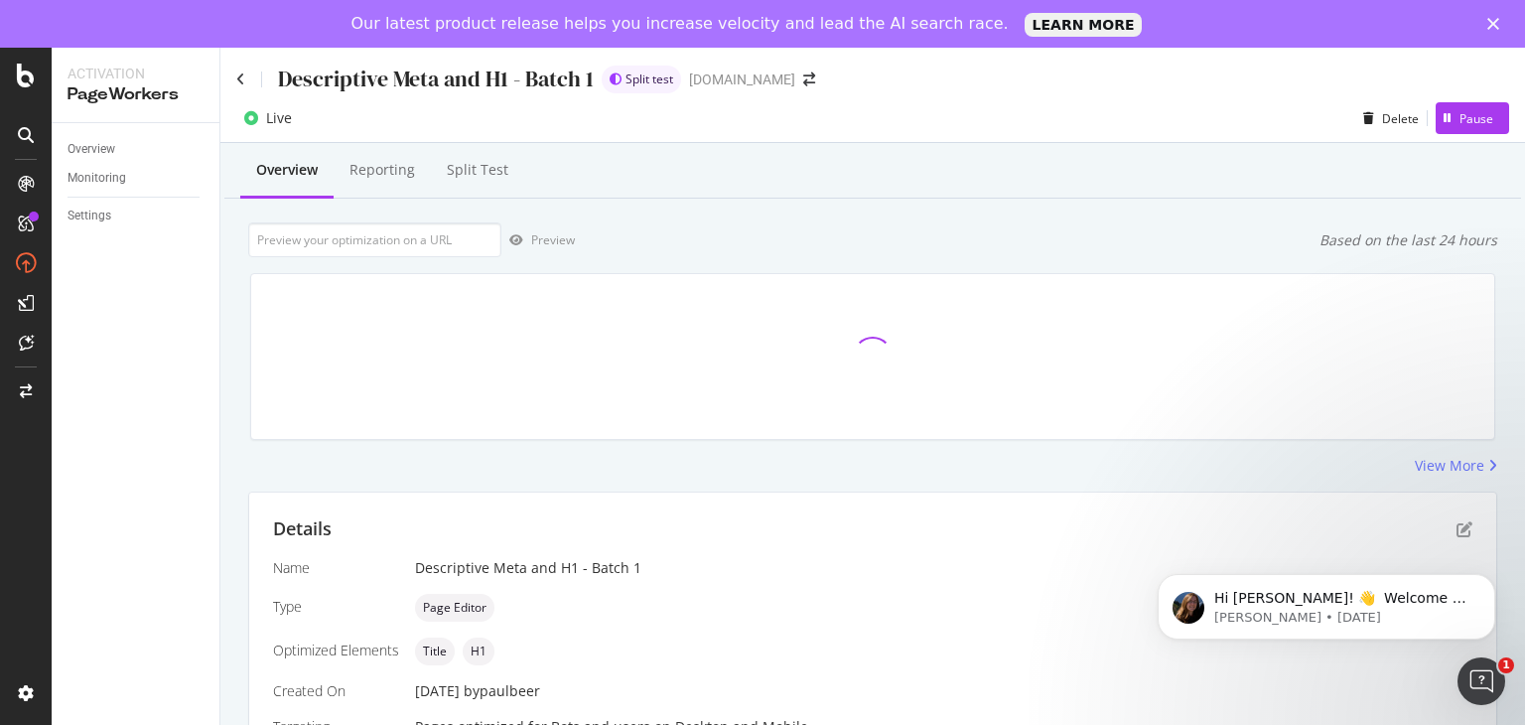
scroll to position [489, 0]
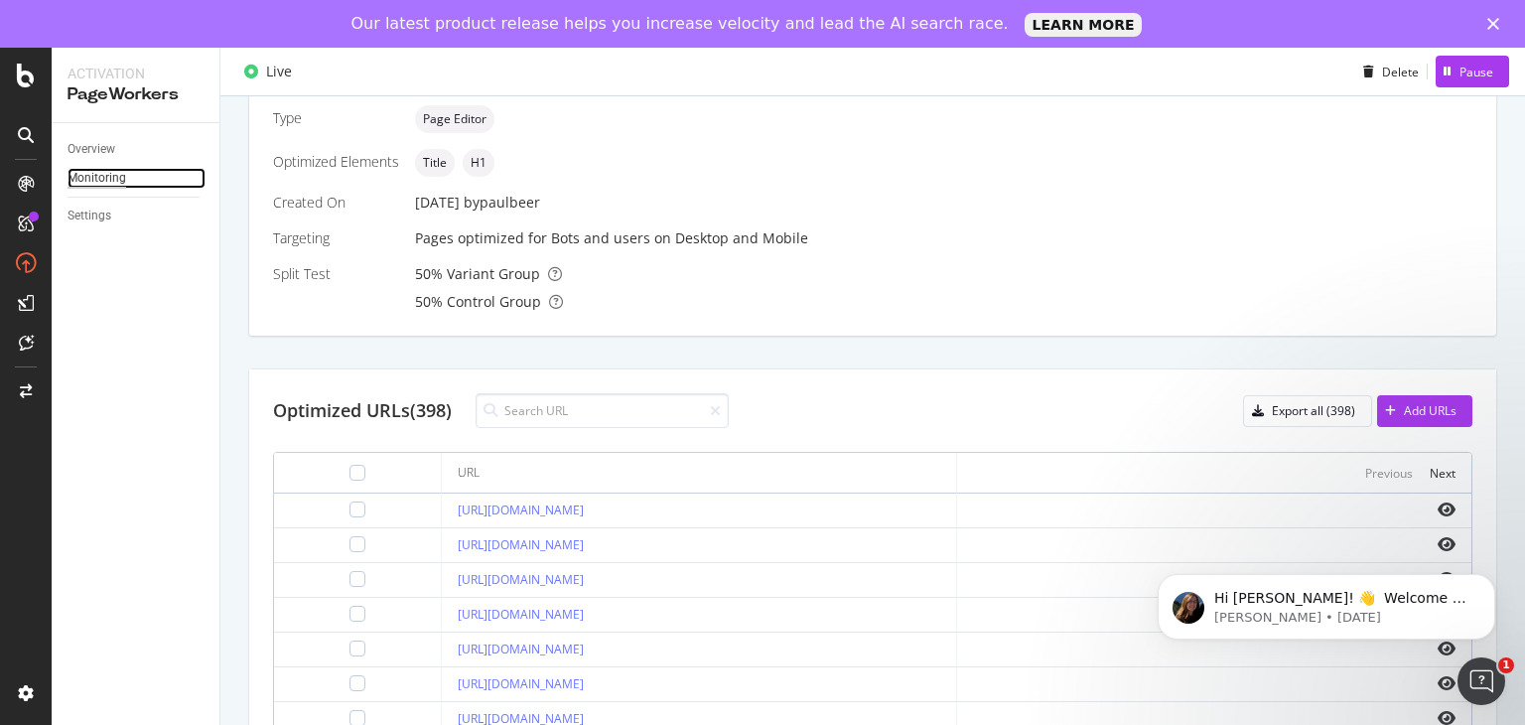
click at [112, 170] on div "Monitoring" at bounding box center [97, 178] width 59 height 21
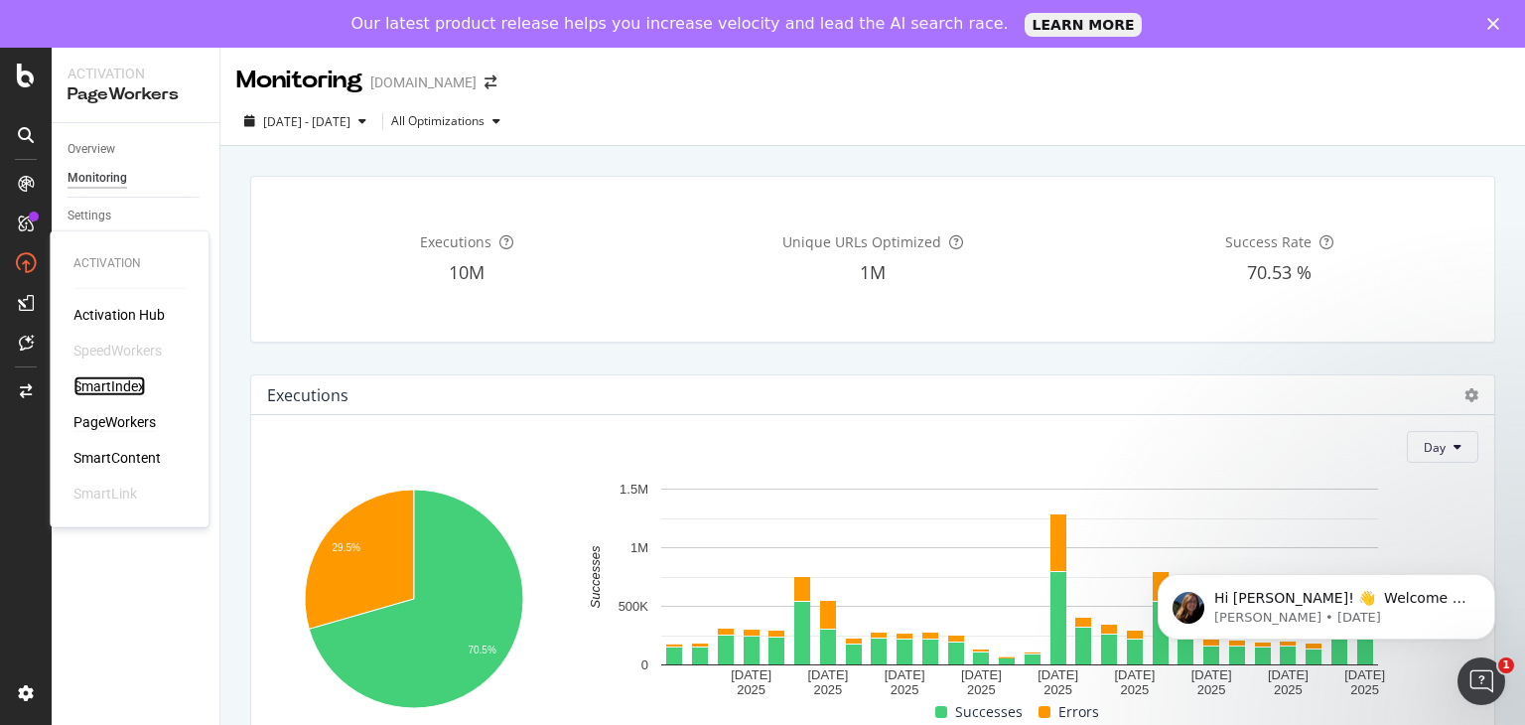
click at [132, 376] on div "SmartIndex" at bounding box center [108, 386] width 71 height 20
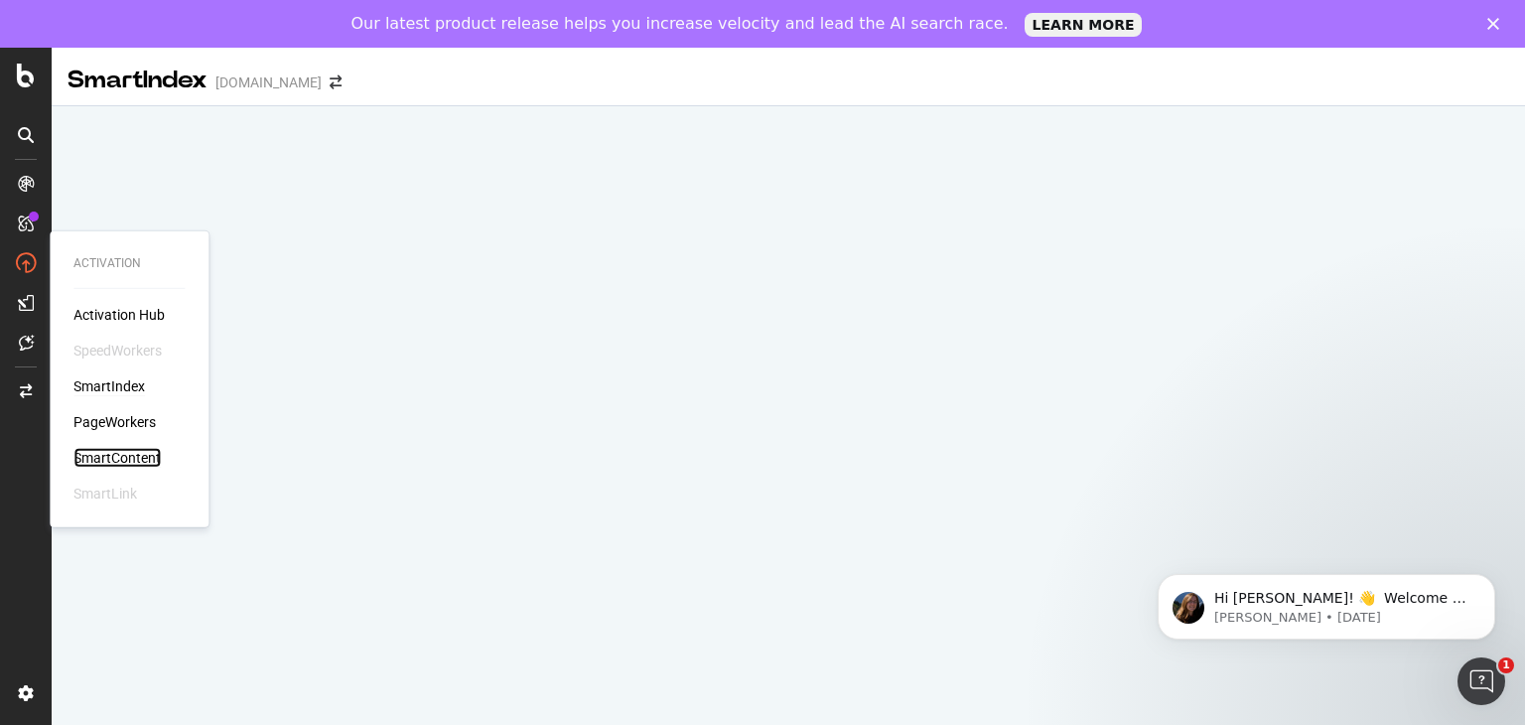
click at [133, 448] on div "SmartContent" at bounding box center [116, 458] width 87 height 20
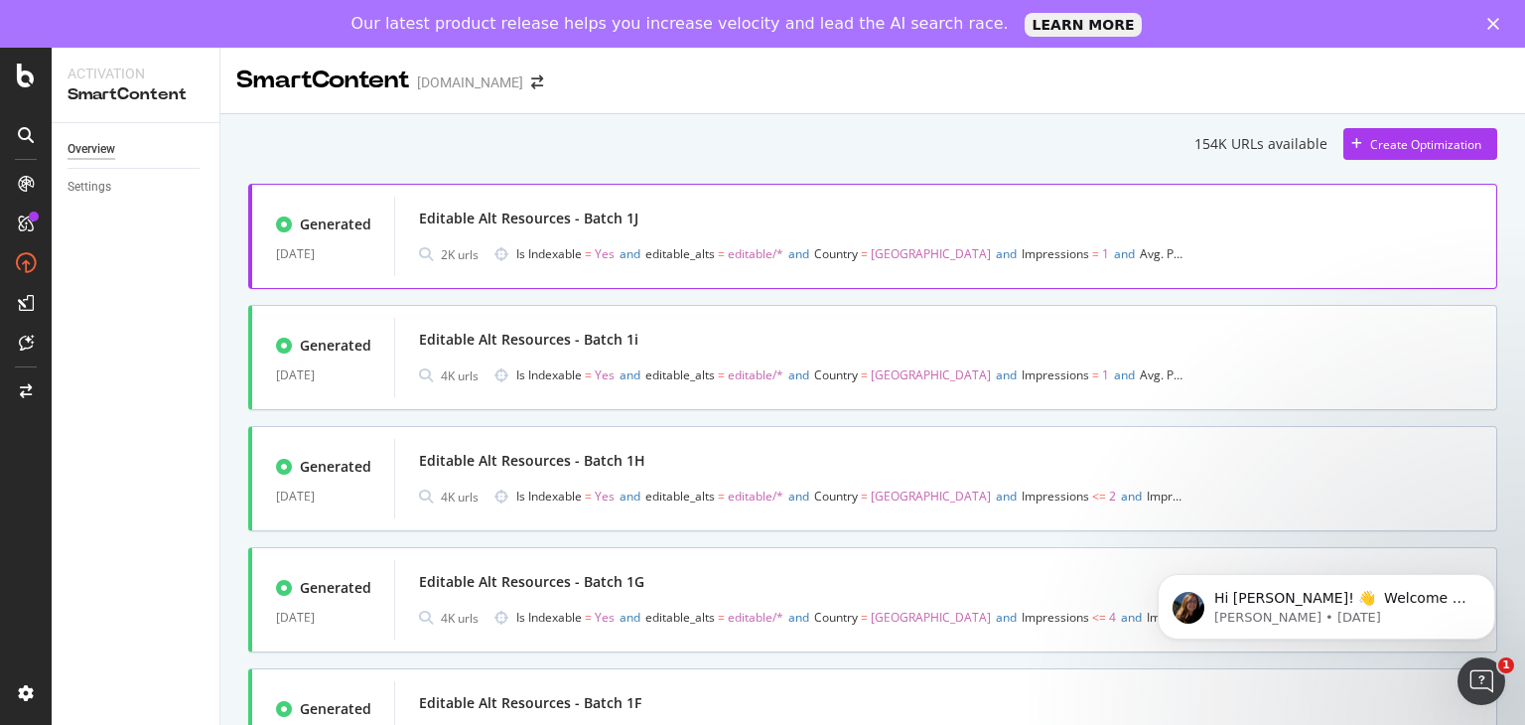
click at [584, 215] on div "Editable Alt Resources - Batch 1J" at bounding box center [528, 219] width 219 height 20
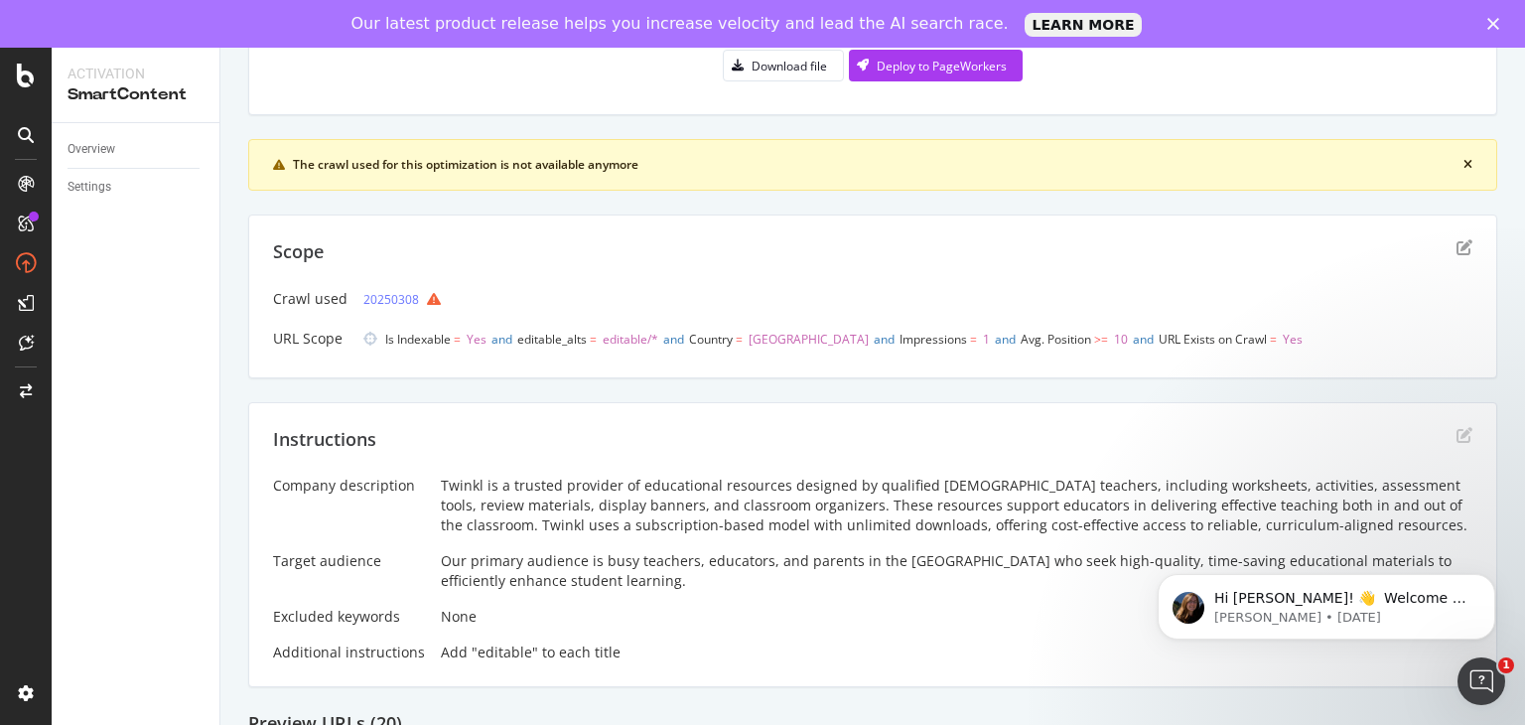
scroll to position [199, 0]
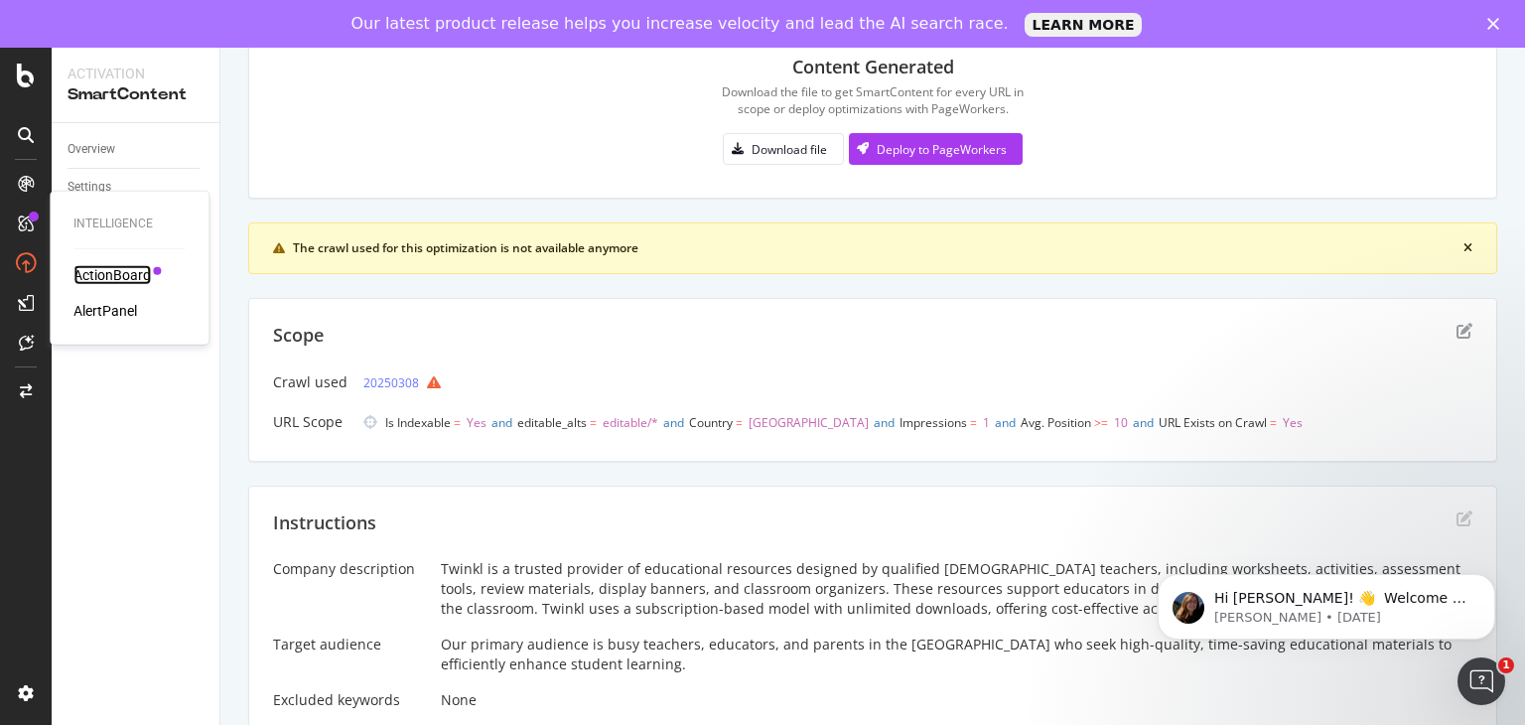
click at [137, 279] on div "ActionBoard" at bounding box center [111, 275] width 77 height 20
